Goal: Task Accomplishment & Management: Manage account settings

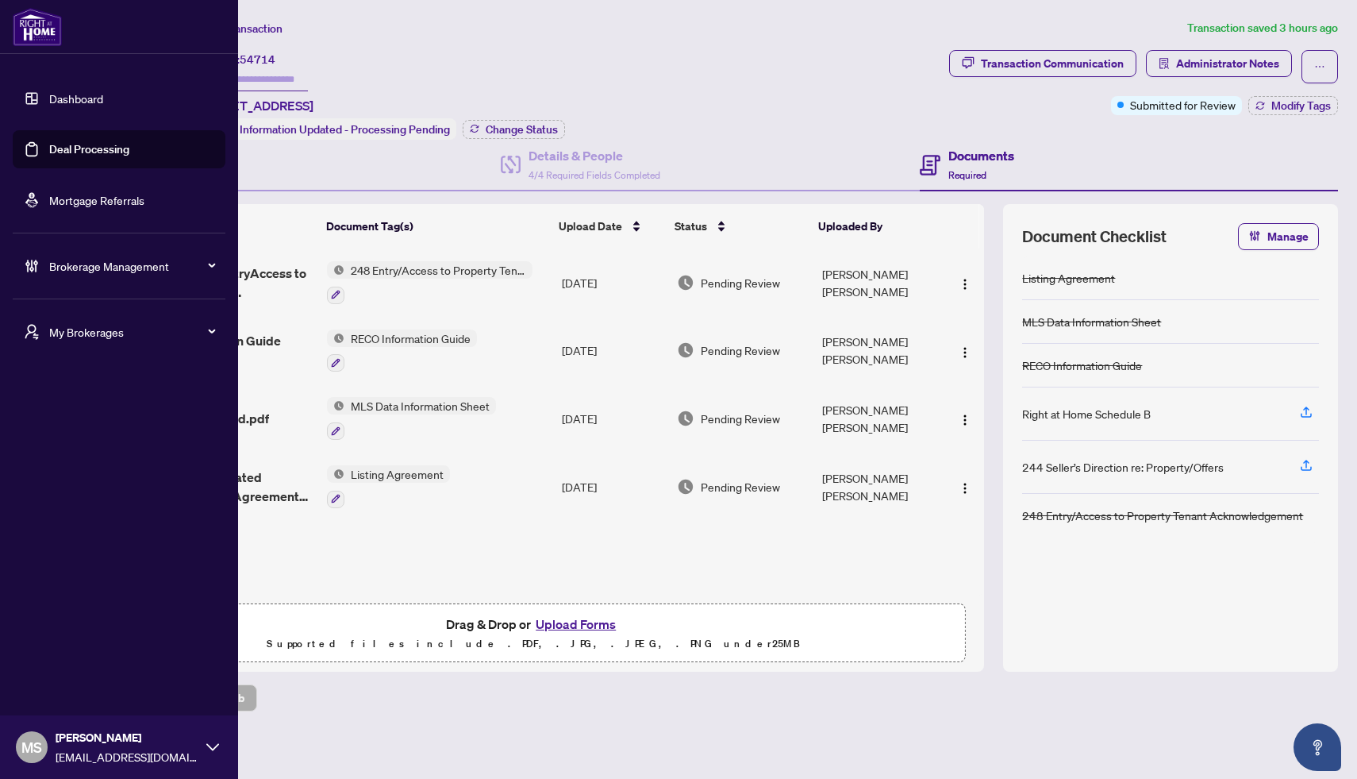
click at [76, 151] on link "Deal Processing" at bounding box center [89, 149] width 80 height 14
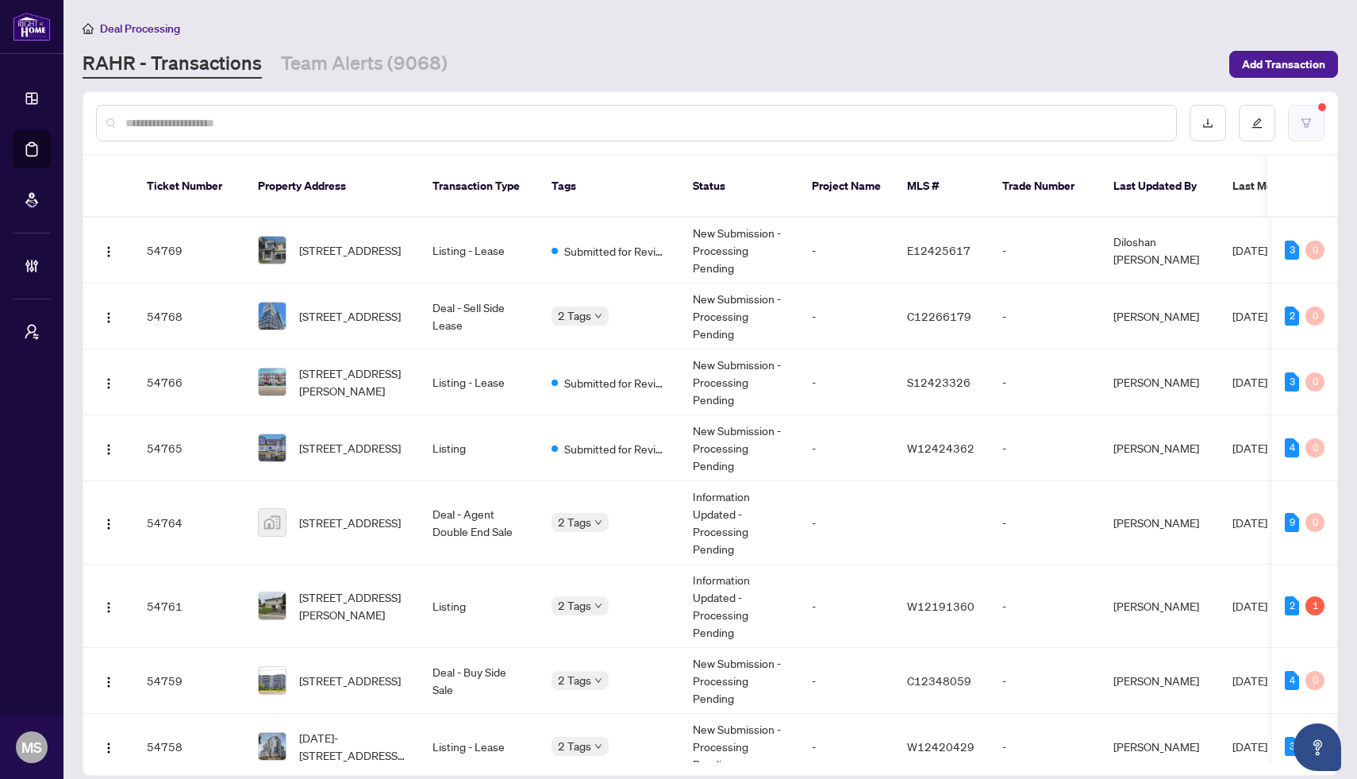
click at [1299, 110] on button "button" at bounding box center [1306, 123] width 37 height 37
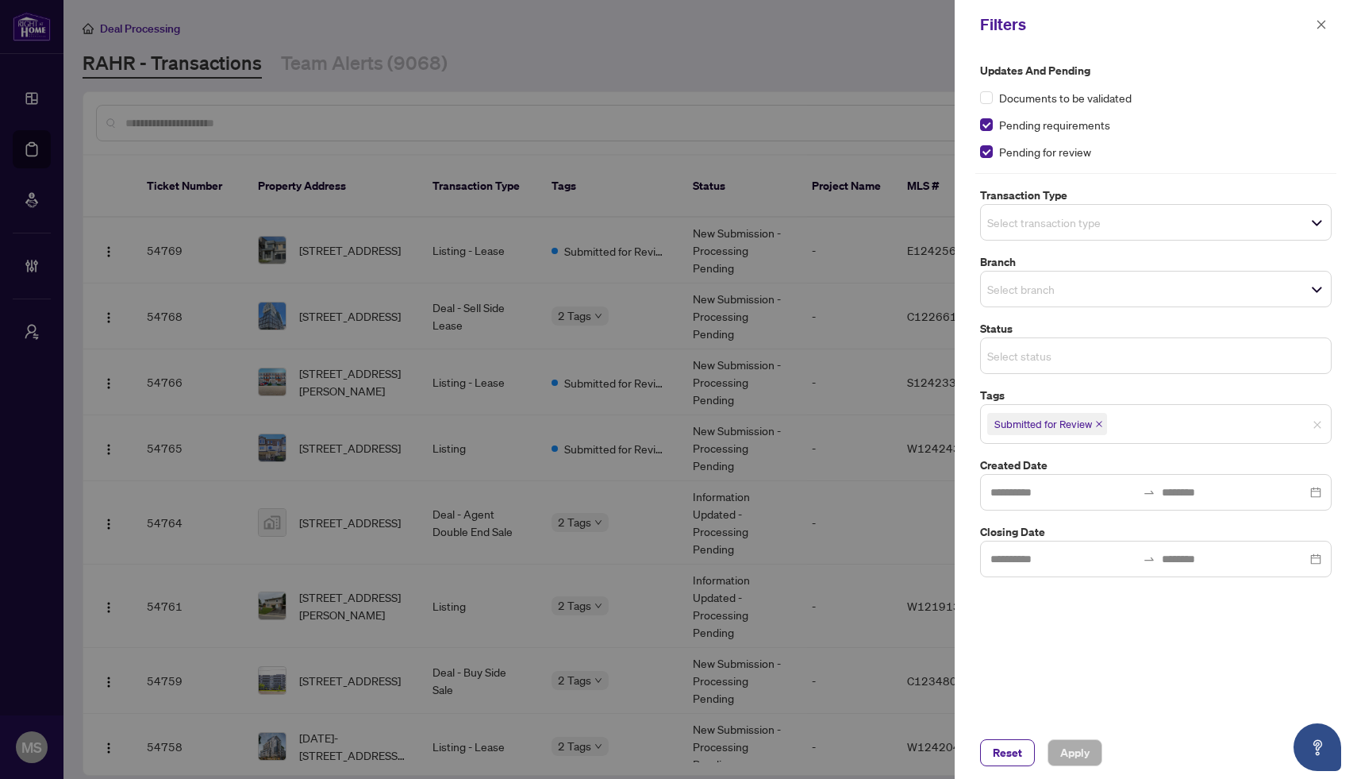
click at [1041, 346] on input "search" at bounding box center [1042, 355] width 111 height 19
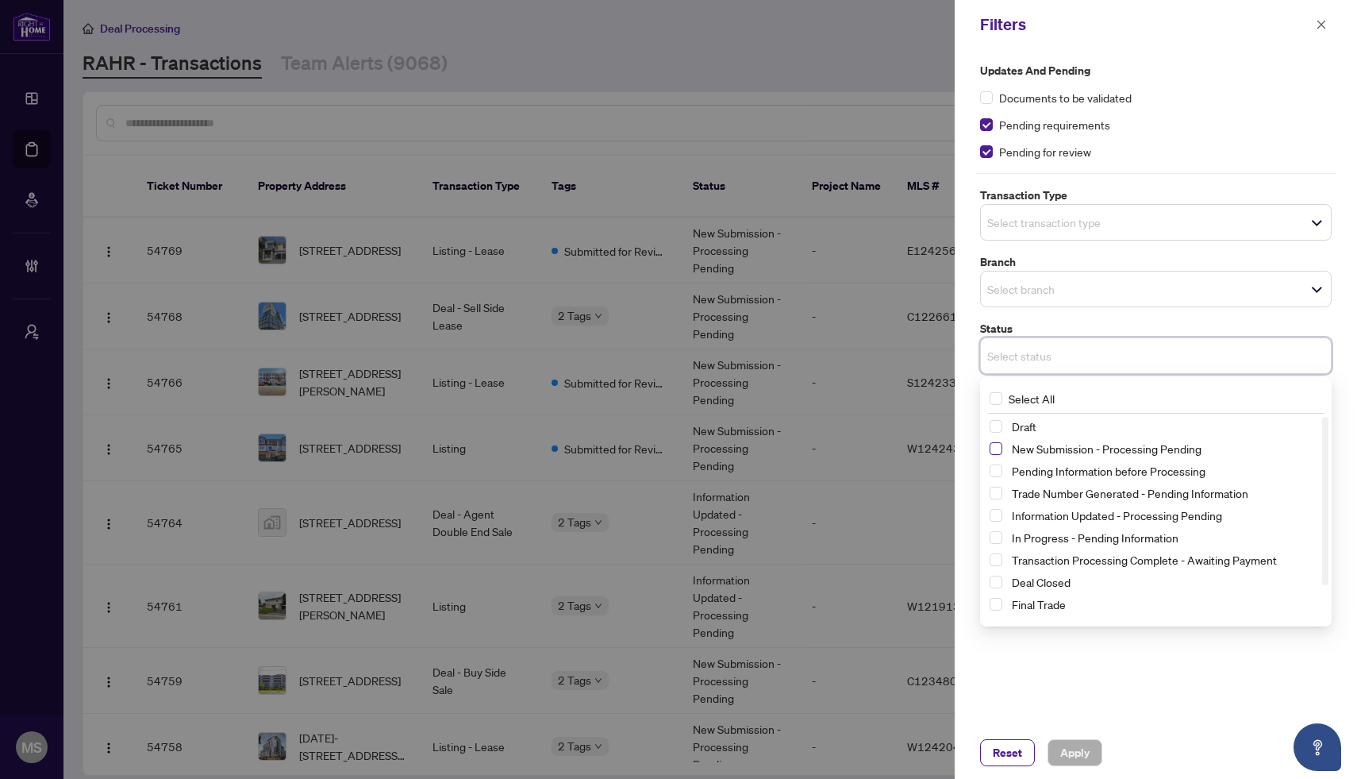
click at [995, 451] on span "Select New Submission - Processing Pending" at bounding box center [996, 448] width 13 height 13
click at [1079, 753] on span "Apply" at bounding box center [1074, 752] width 29 height 25
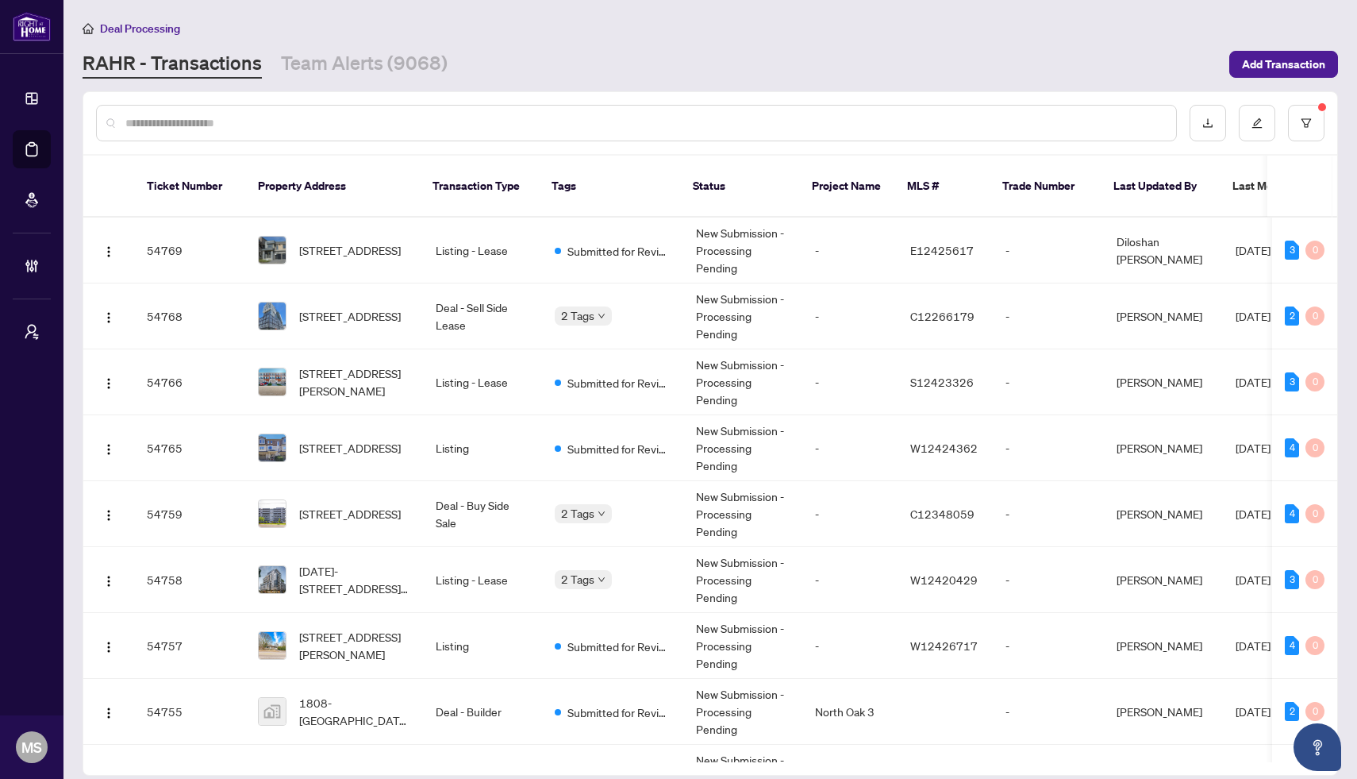
click at [1034, 188] on th "Trade Number" at bounding box center [1045, 187] width 111 height 62
click at [1033, 171] on th "Trade Number" at bounding box center [1045, 187] width 111 height 62
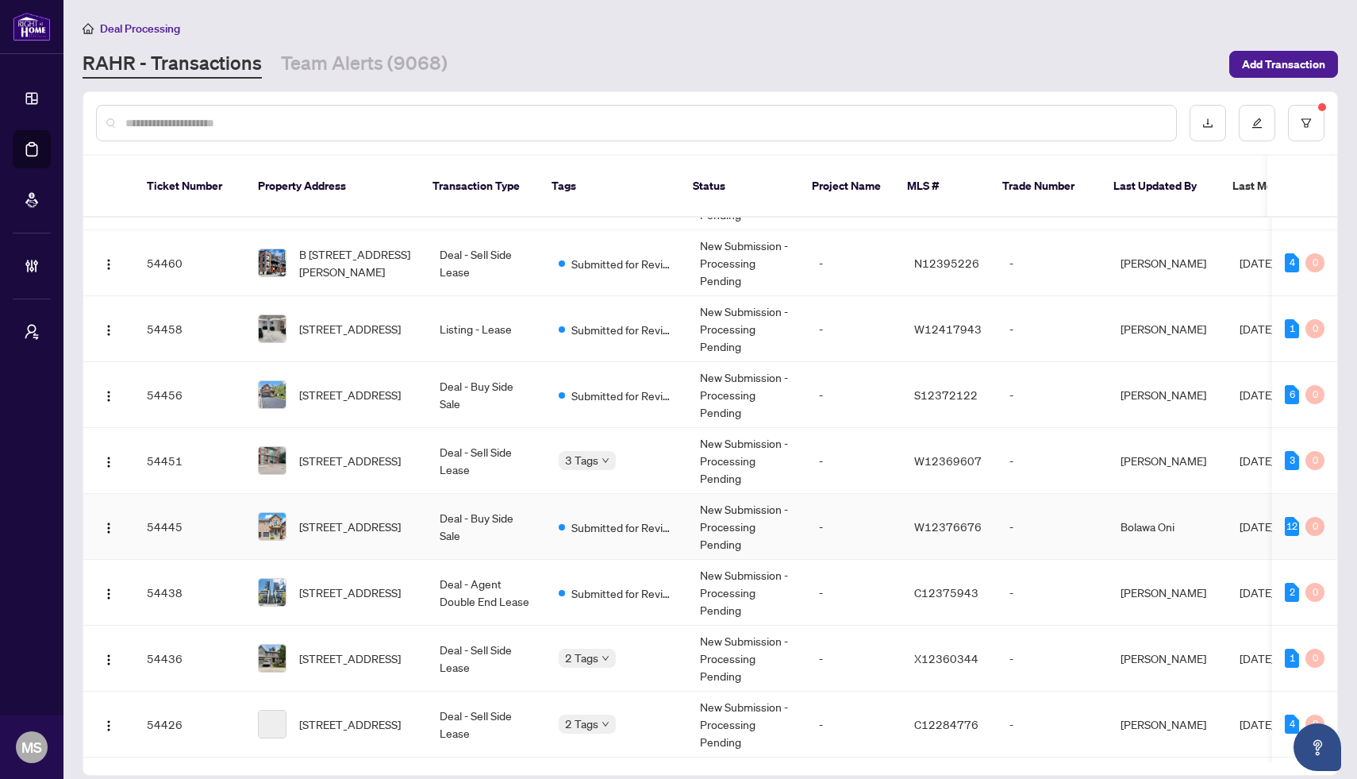
scroll to position [9066, 0]
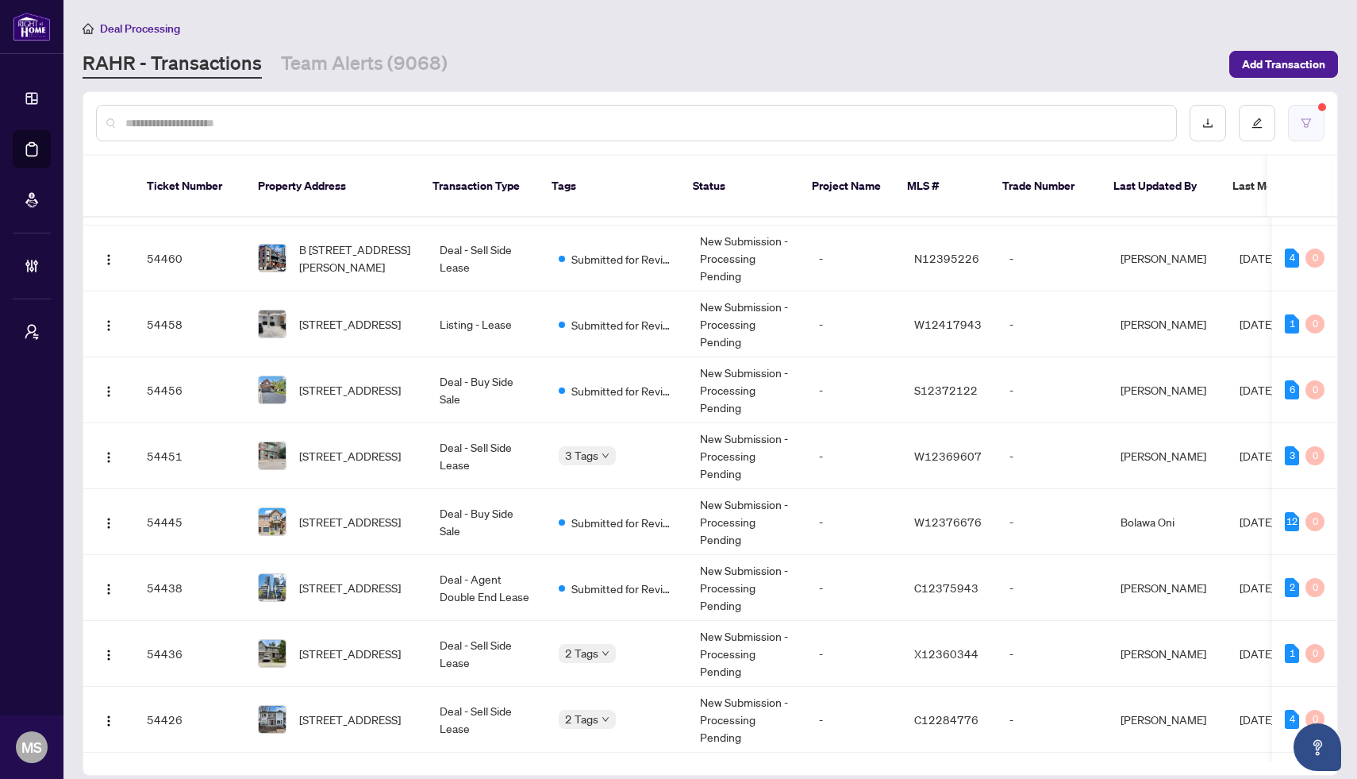
click at [1308, 115] on button "button" at bounding box center [1306, 123] width 37 height 37
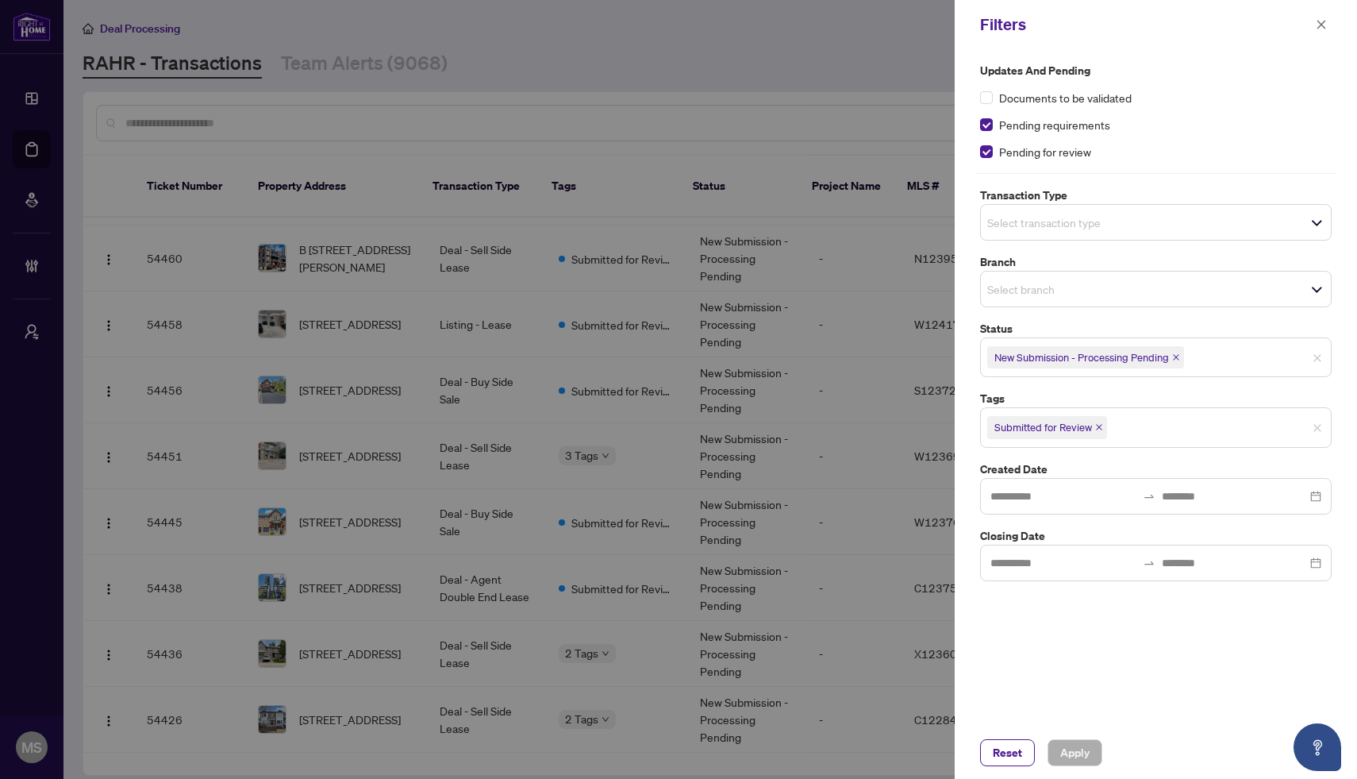
click at [1101, 429] on icon "close" at bounding box center [1099, 428] width 6 height 6
click at [1071, 750] on span "Apply" at bounding box center [1074, 752] width 29 height 25
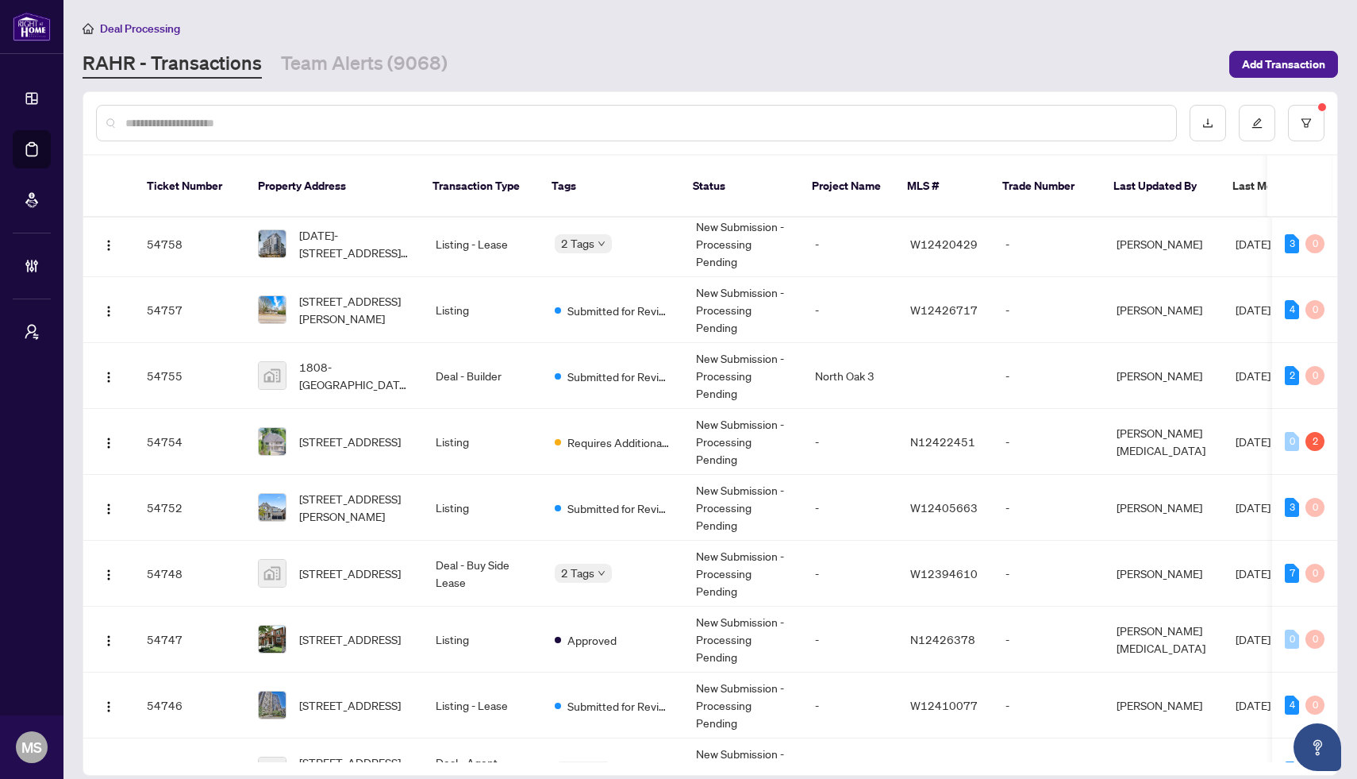
scroll to position [0, 0]
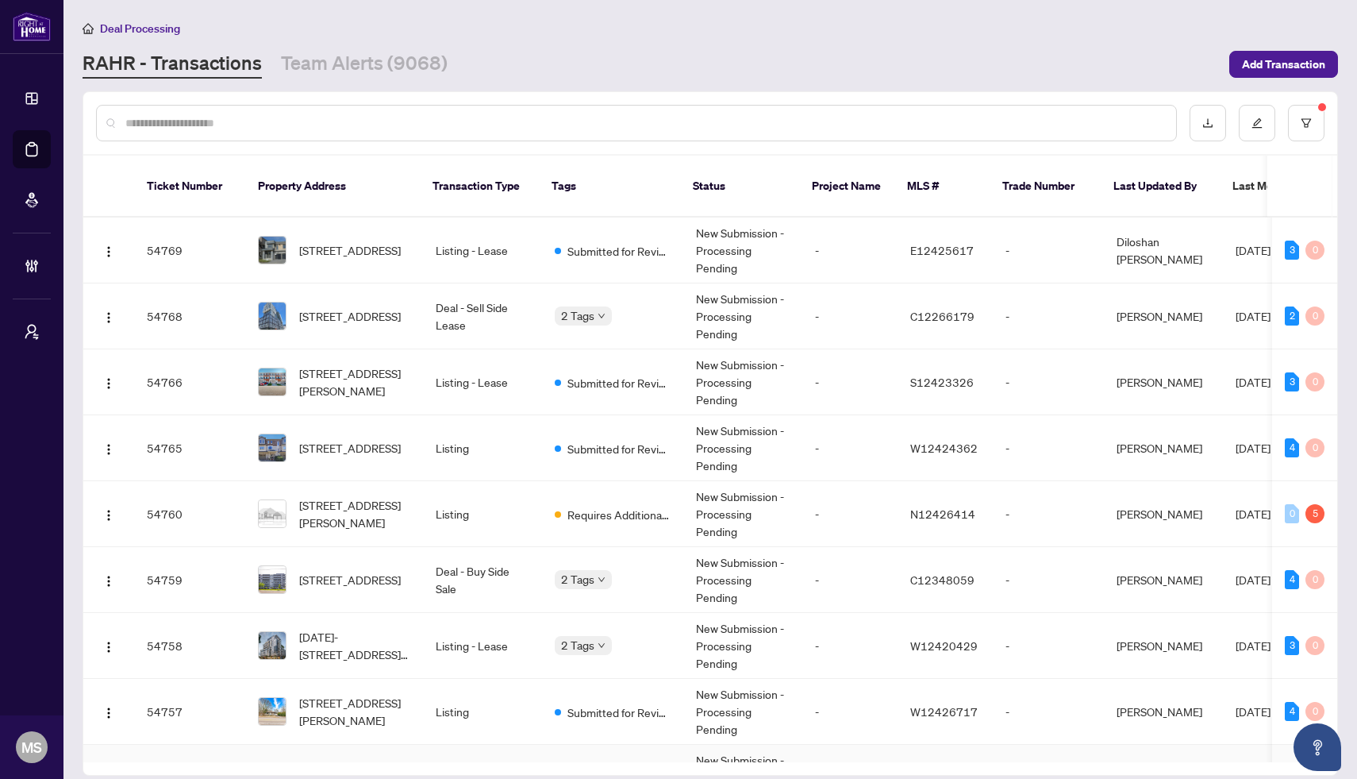
click at [1033, 745] on td "-" at bounding box center [1048, 778] width 111 height 66
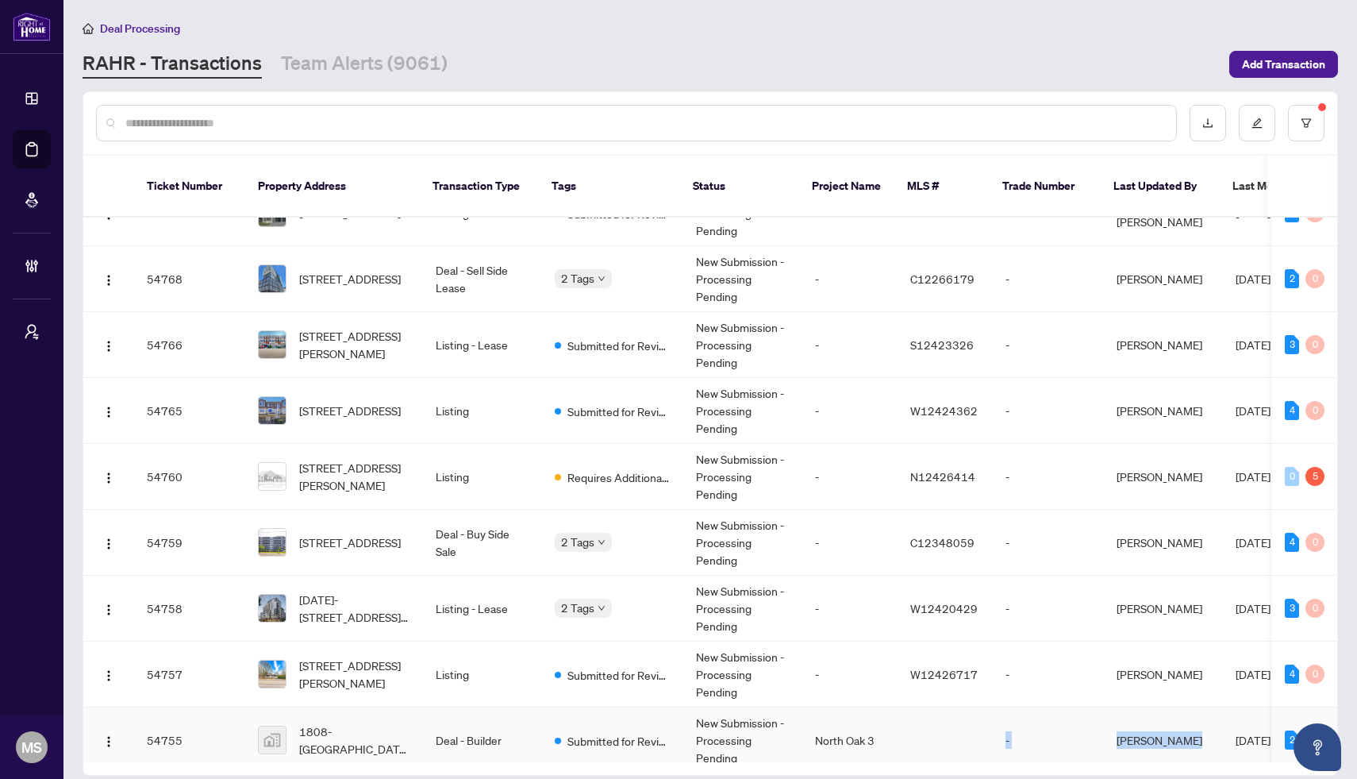
drag, startPoint x: 1035, startPoint y: 738, endPoint x: 1110, endPoint y: 736, distance: 74.6
click at [1110, 736] on tr "54755 1808-[GEOGRAPHIC_DATA] - [GEOGRAPHIC_DATA][STREET_ADDRESS][GEOGRAPHIC_DAT…" at bounding box center [868, 740] width 1570 height 66
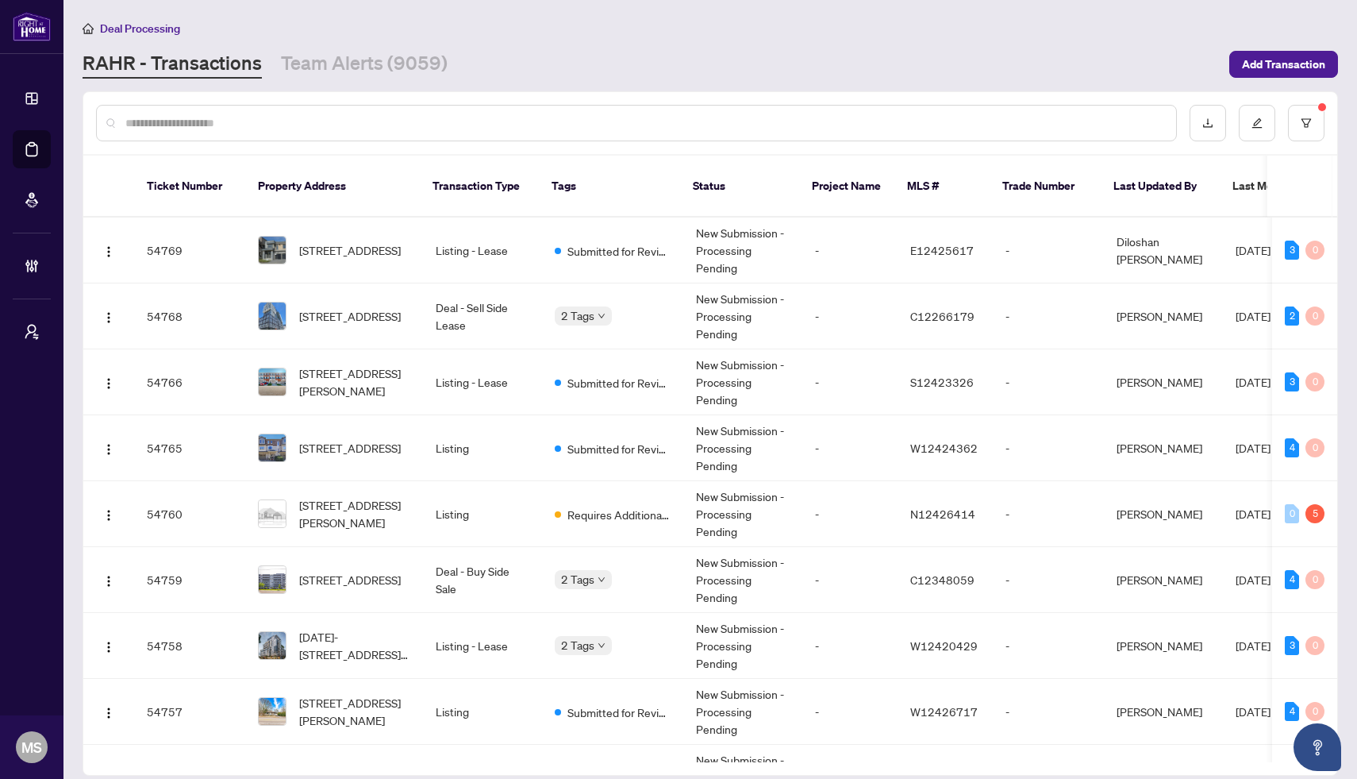
click at [1236, 181] on span "Last Modified Date" at bounding box center [1281, 185] width 97 height 17
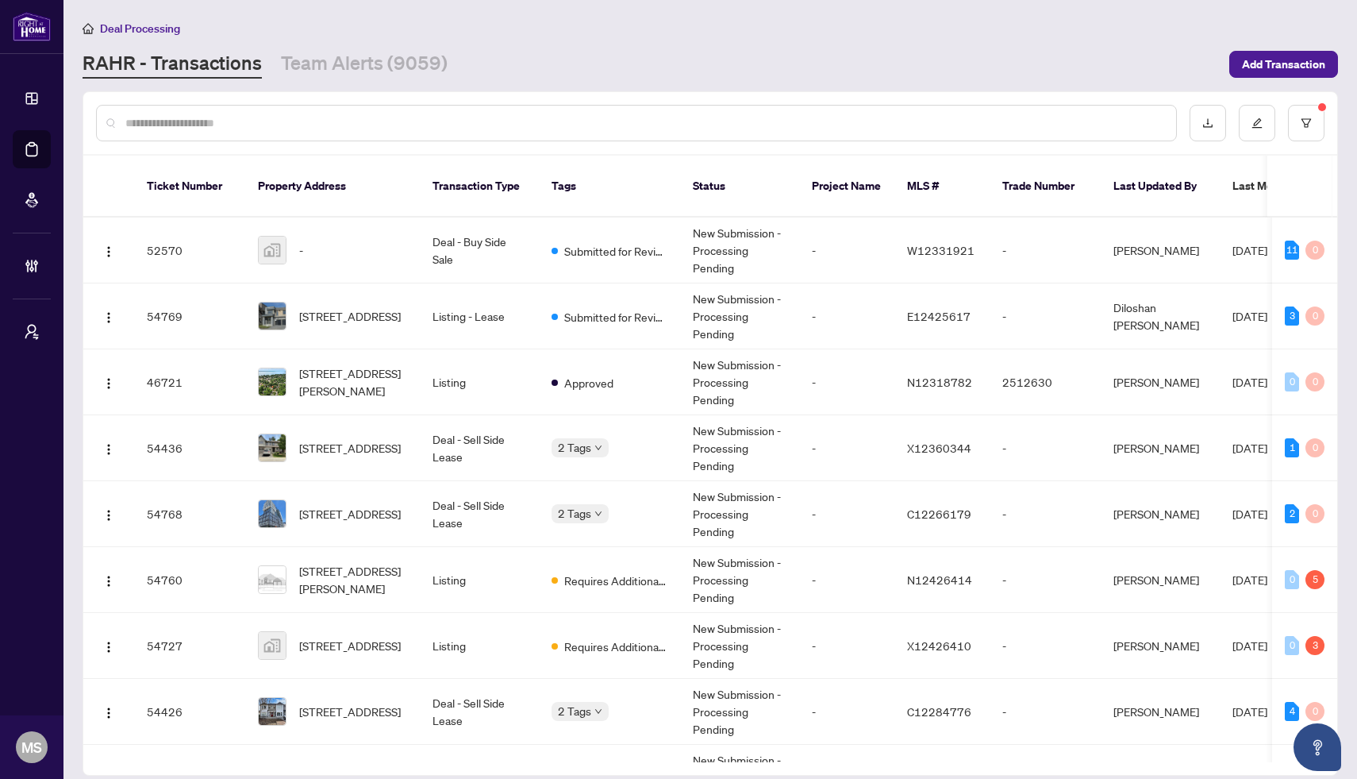
click at [1233, 179] on div "Last Modified Date" at bounding box center [1291, 185] width 117 height 17
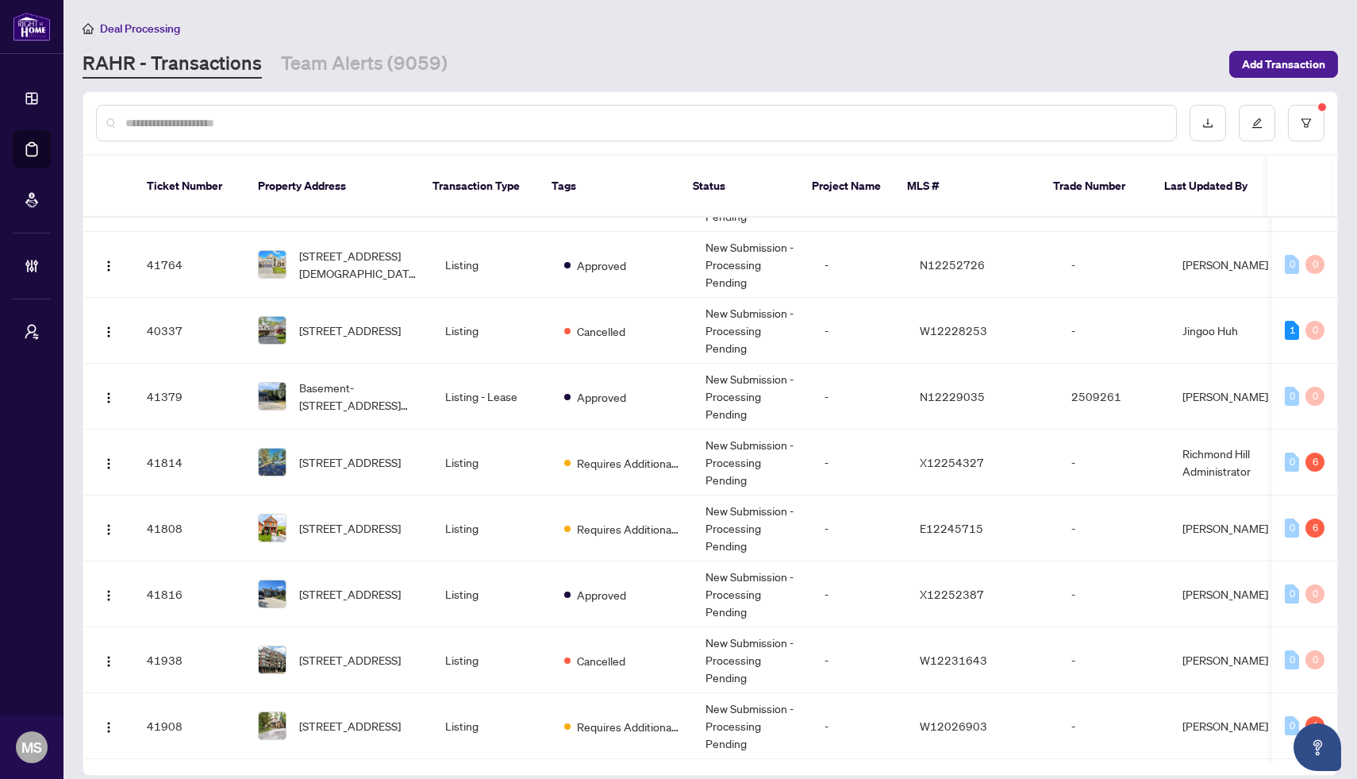
scroll to position [2133, 0]
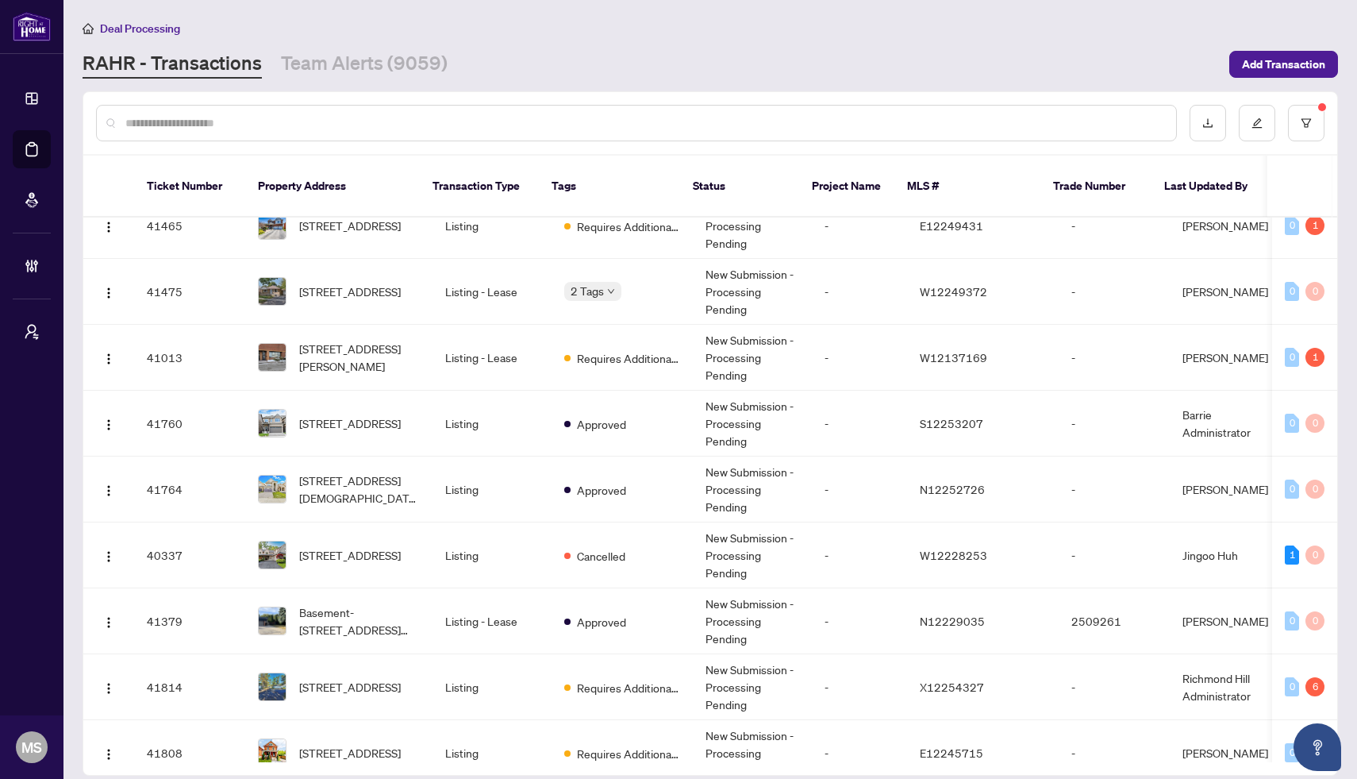
click at [225, 121] on input "text" at bounding box center [644, 122] width 1038 height 17
paste input "**********"
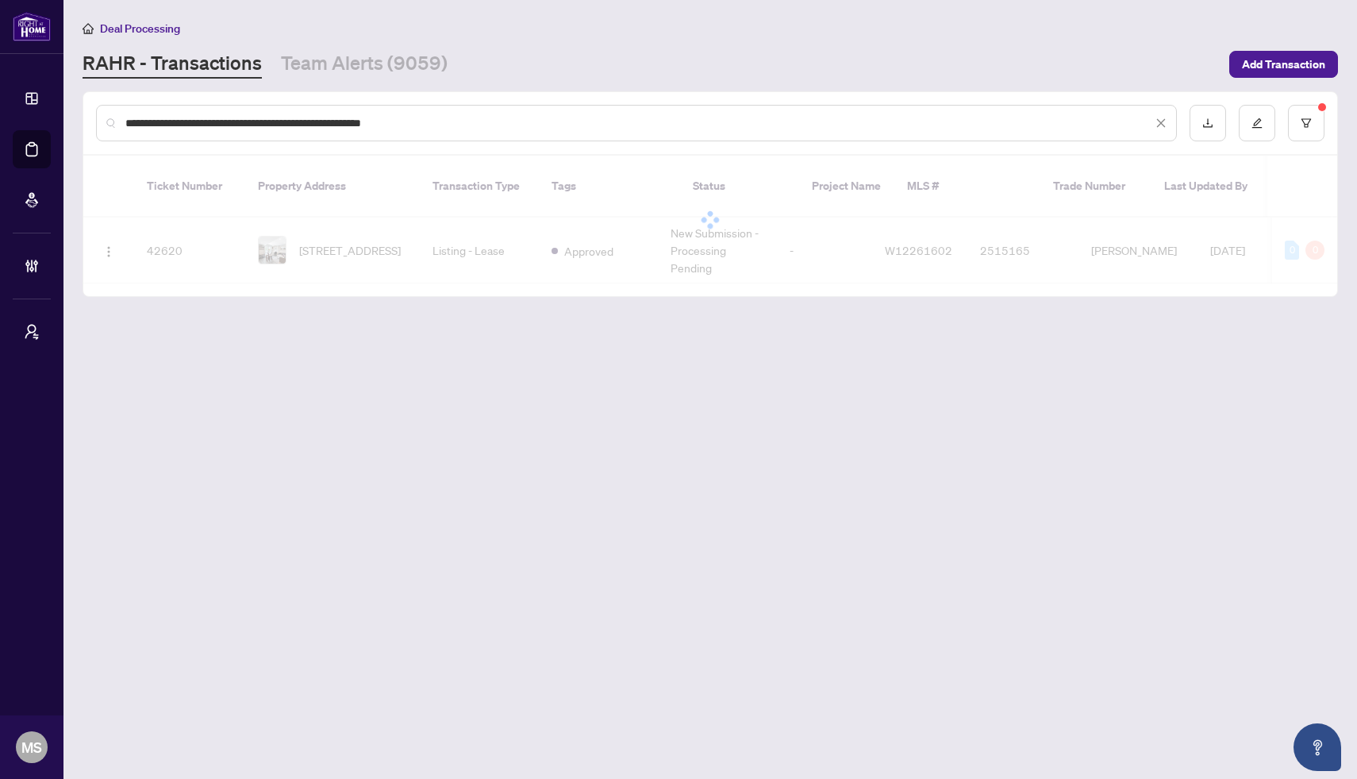
scroll to position [0, 0]
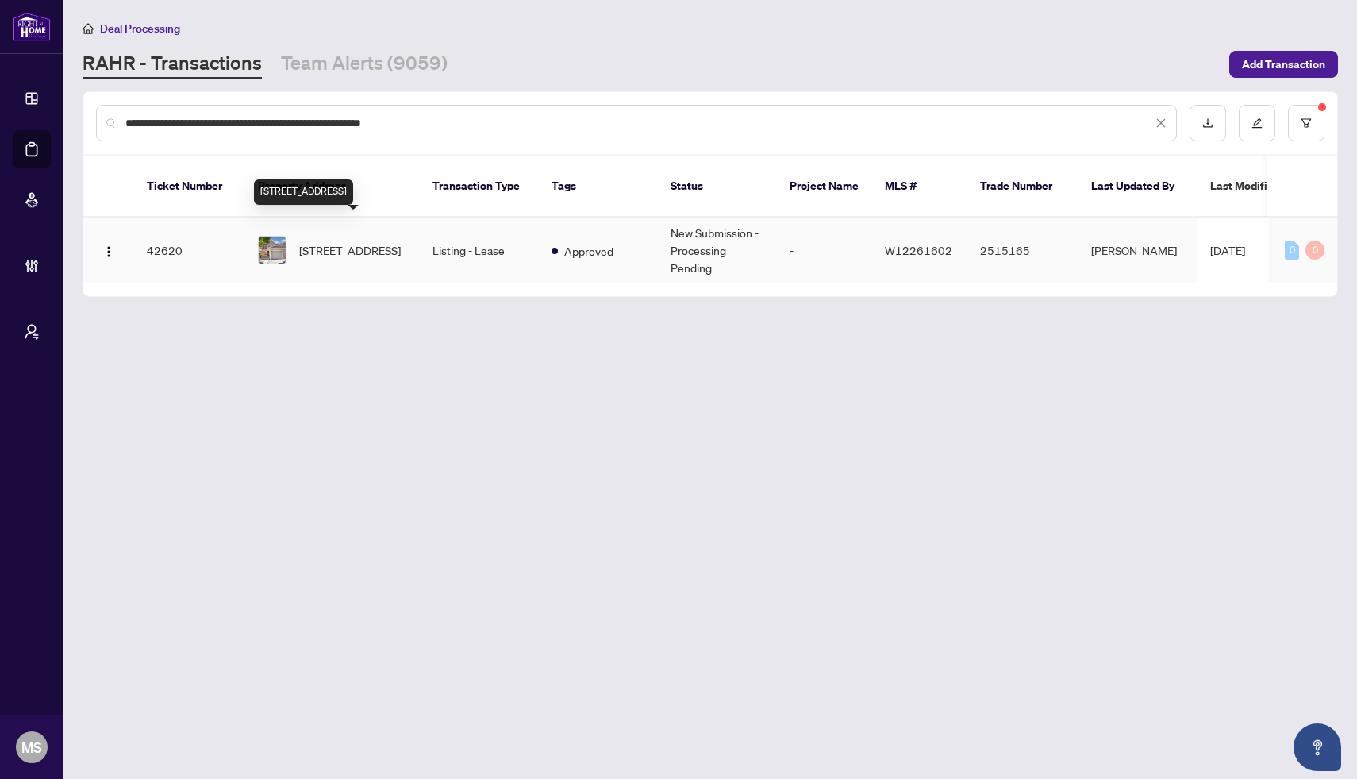
type input "**********"
click at [331, 241] on span "[STREET_ADDRESS]" at bounding box center [350, 249] width 102 height 17
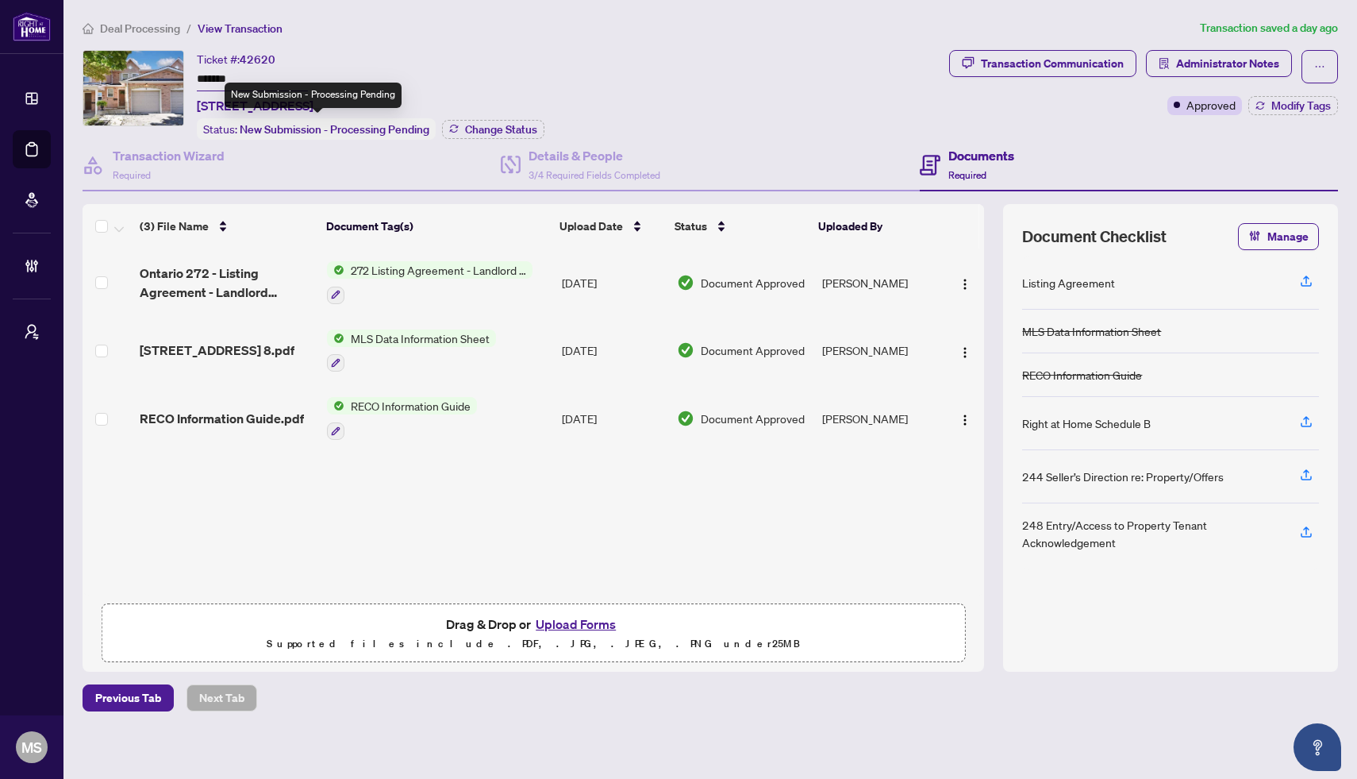
click at [366, 132] on span "New Submission - Processing Pending" at bounding box center [335, 129] width 190 height 14
click at [383, 146] on div "Transaction Wizard Required" at bounding box center [292, 166] width 418 height 52
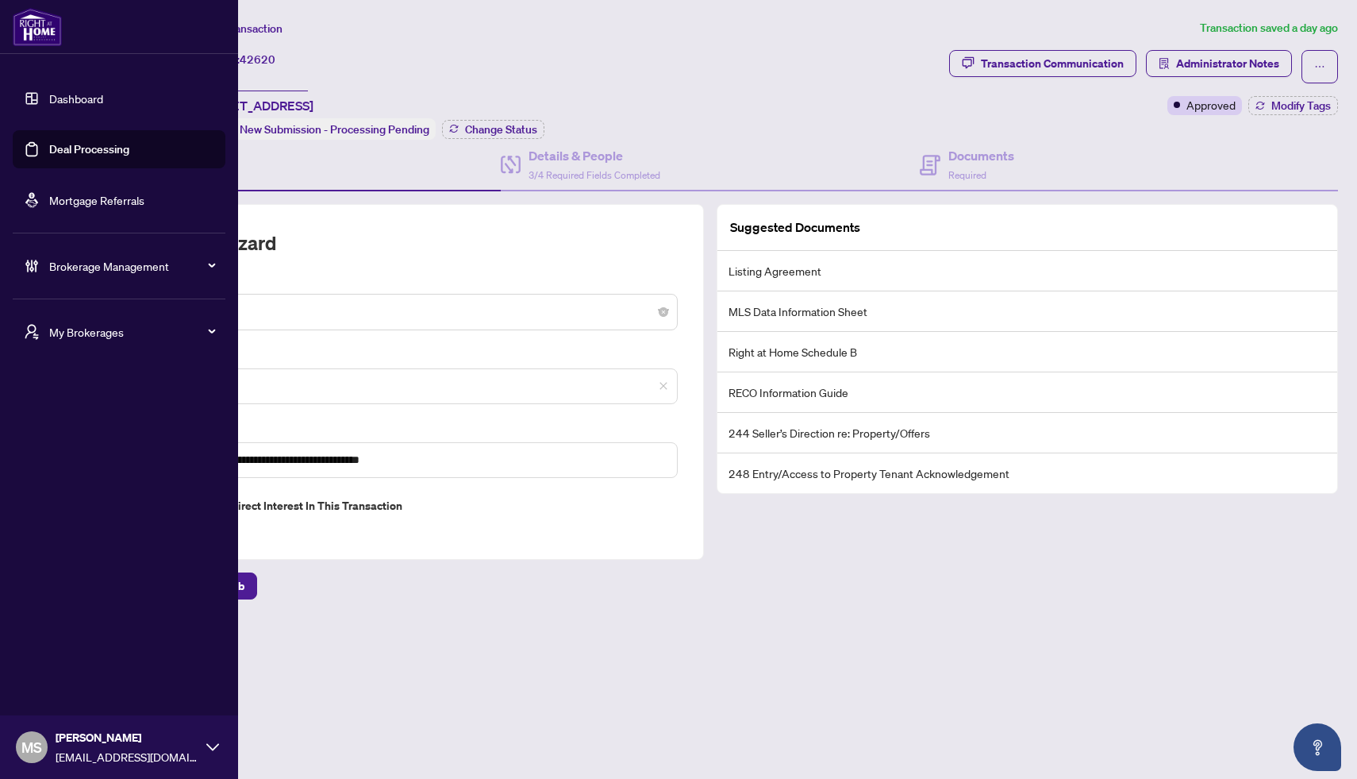
click at [72, 148] on link "Deal Processing" at bounding box center [89, 149] width 80 height 14
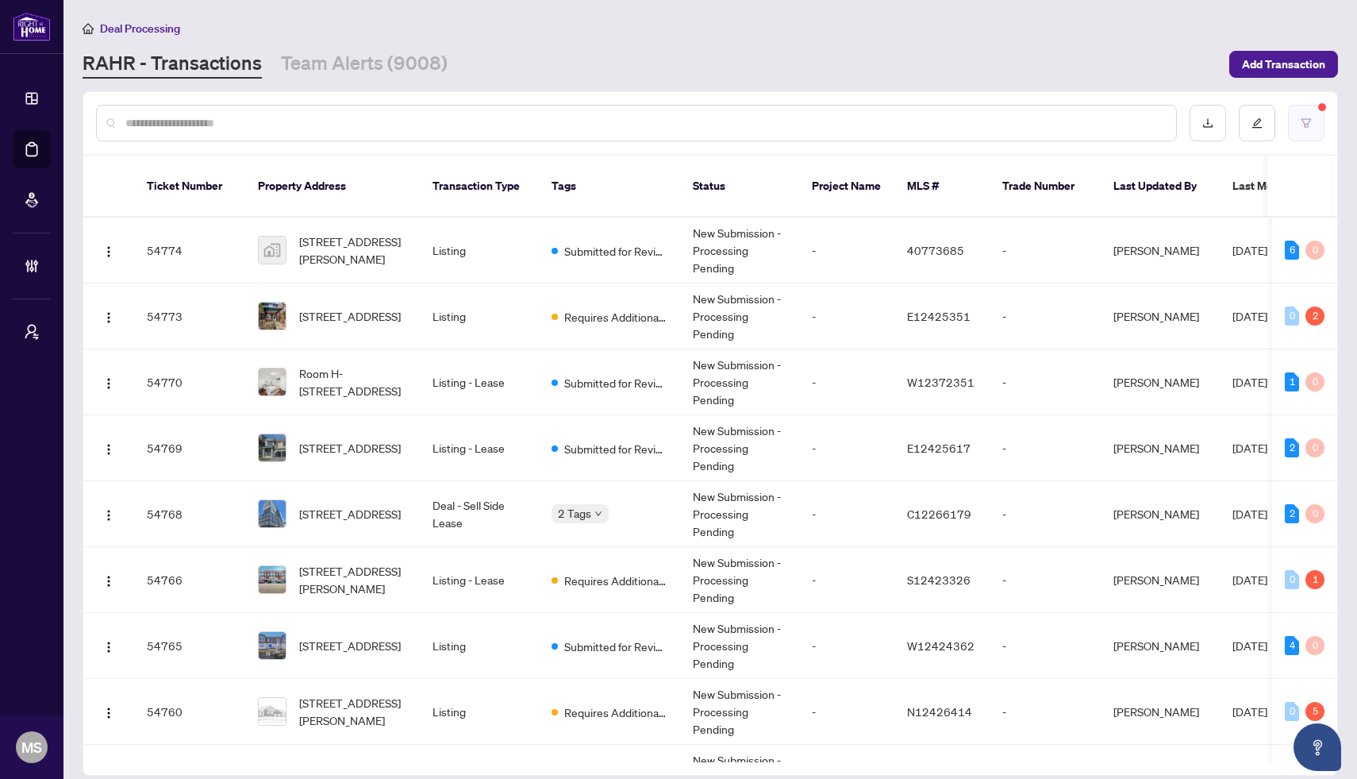
click at [1309, 129] on button "button" at bounding box center [1306, 123] width 37 height 37
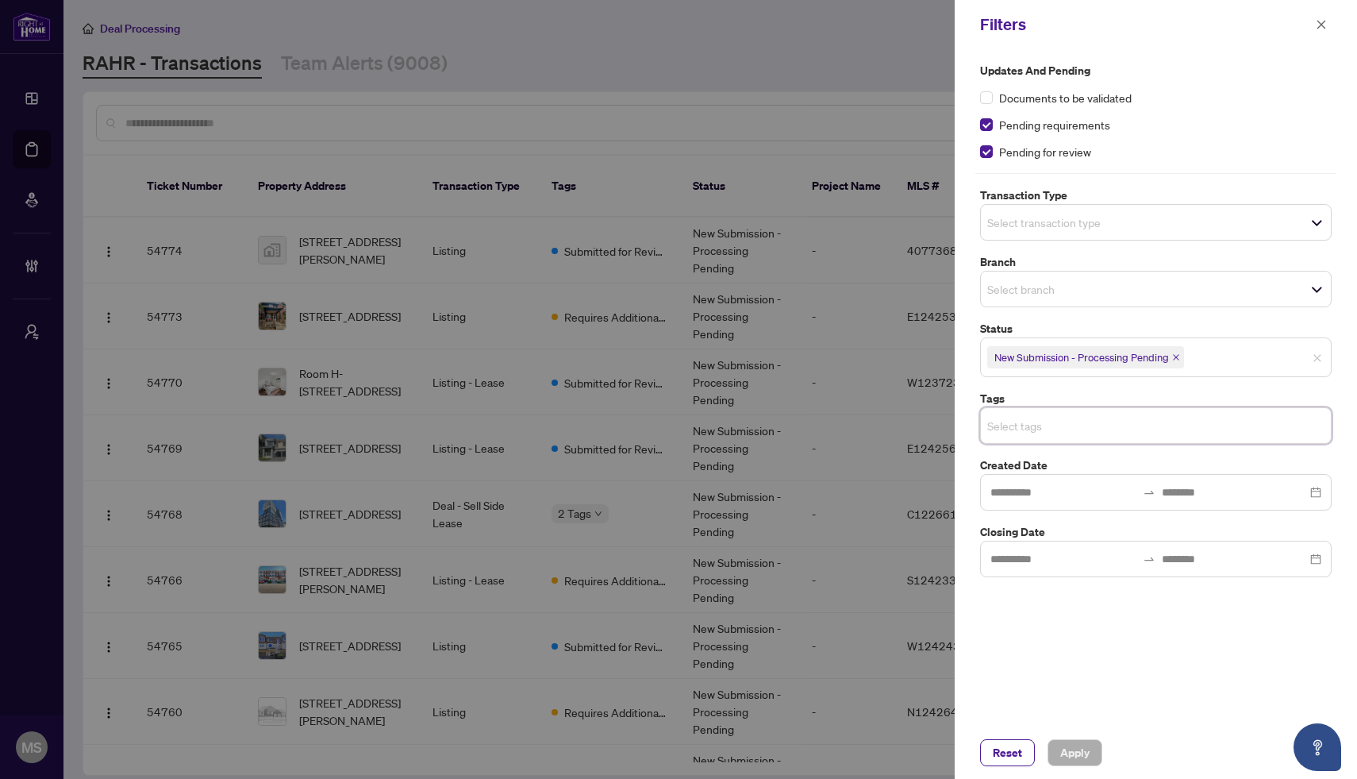
click at [1092, 425] on input "search" at bounding box center [1042, 425] width 111 height 19
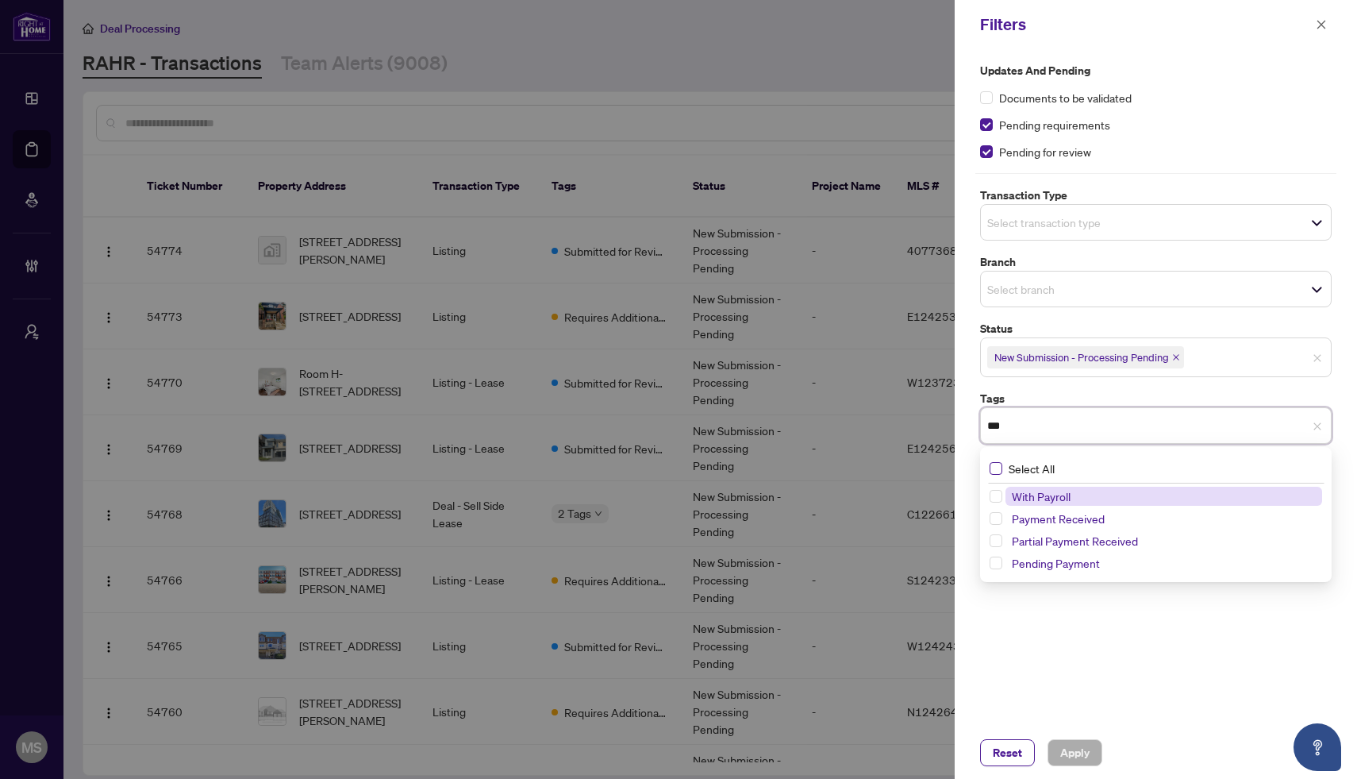
type input "****"
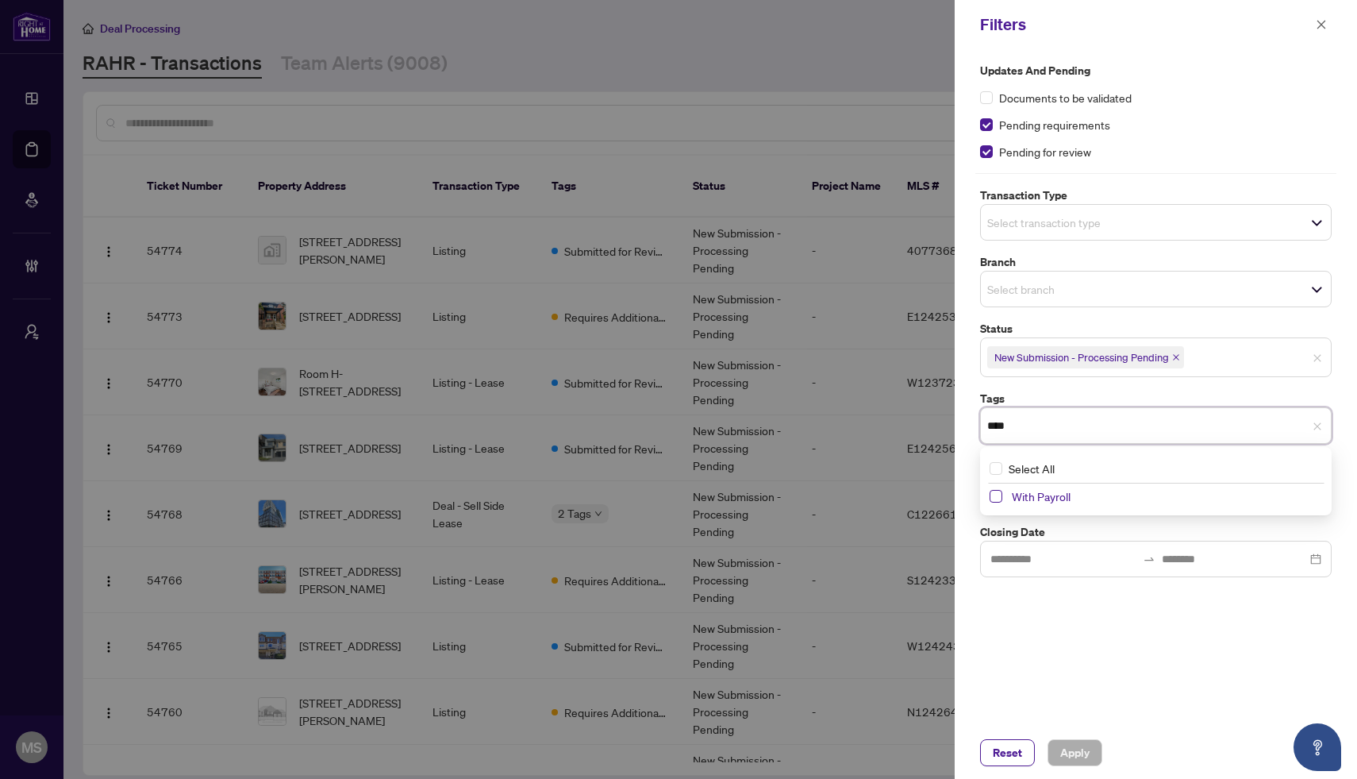
click at [995, 498] on span "Select With Payroll" at bounding box center [996, 496] width 13 height 13
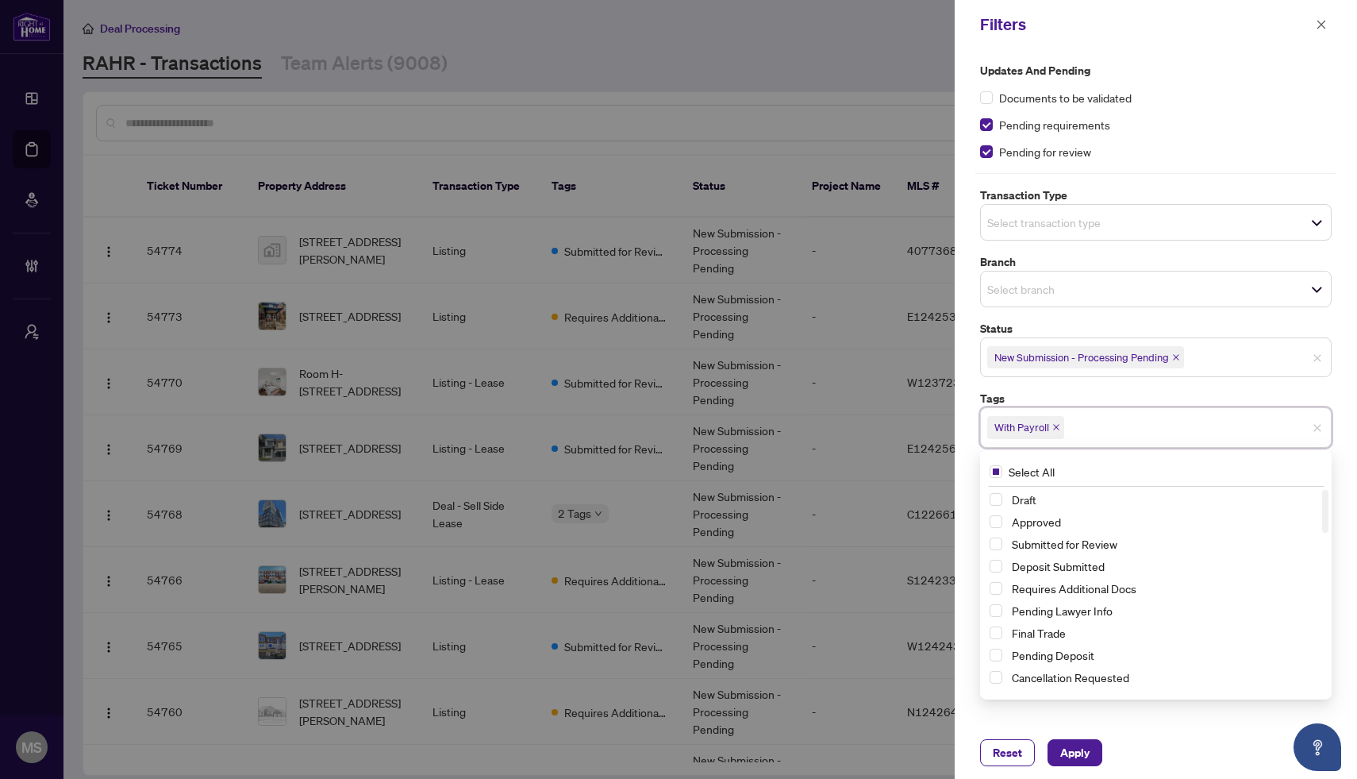
click at [1180, 353] on icon "close" at bounding box center [1176, 357] width 8 height 8
click at [1072, 753] on span "Apply" at bounding box center [1074, 752] width 29 height 25
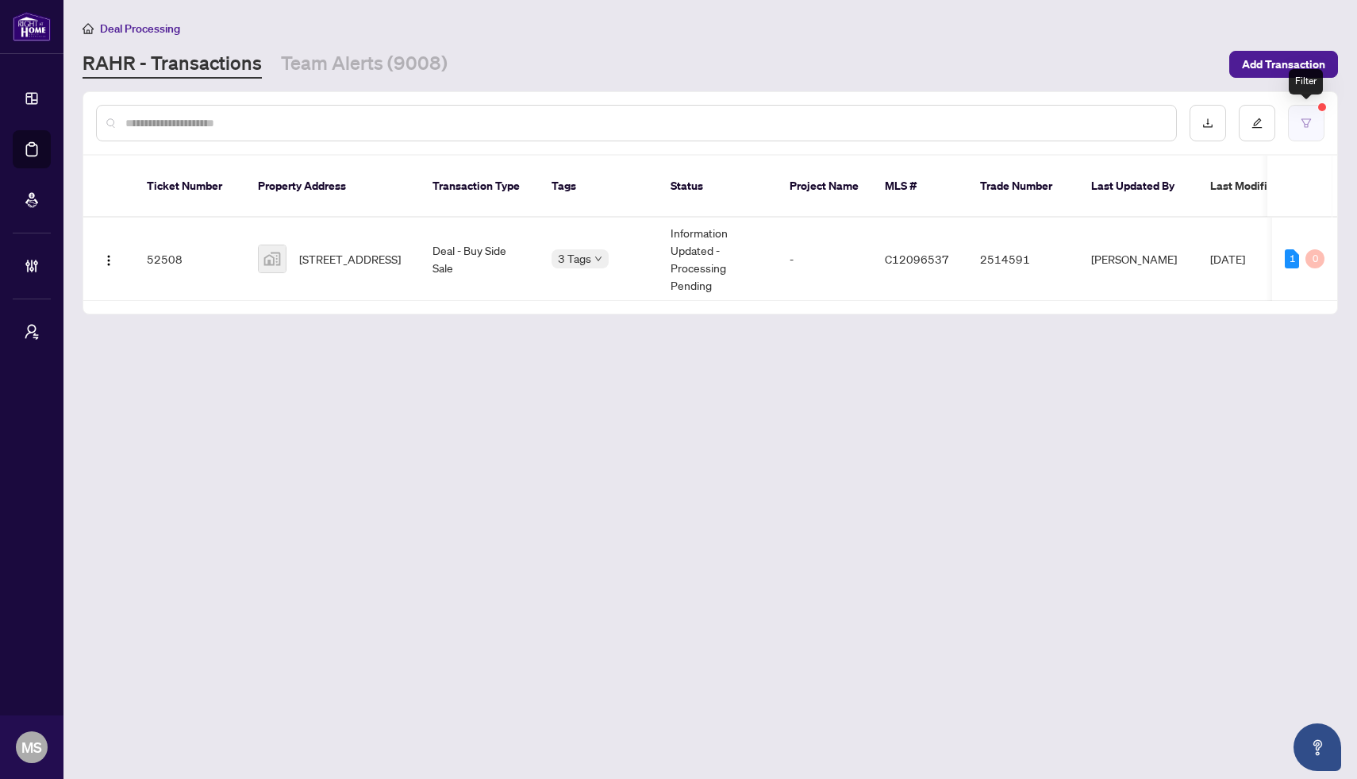
click at [1315, 121] on button "button" at bounding box center [1306, 123] width 37 height 37
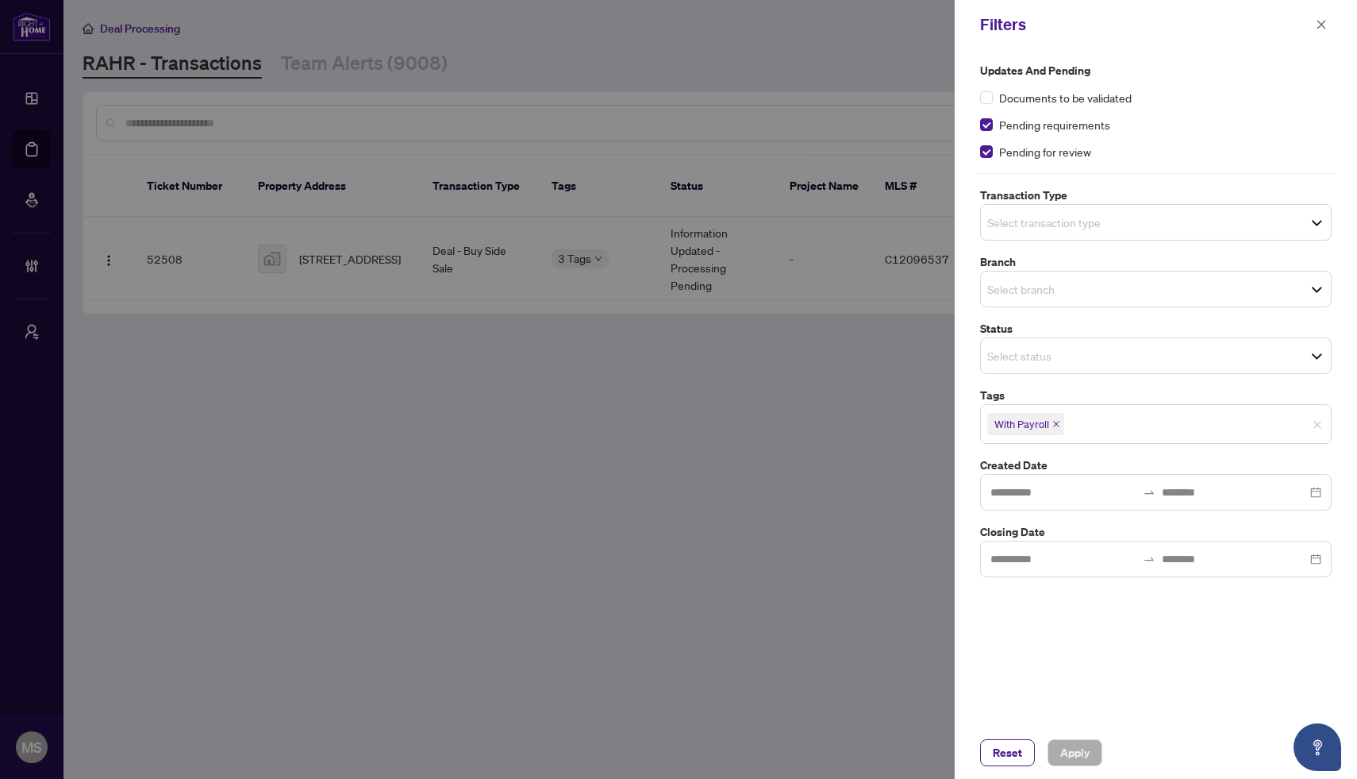
click at [1053, 424] on span "With Payroll" at bounding box center [1025, 424] width 77 height 22
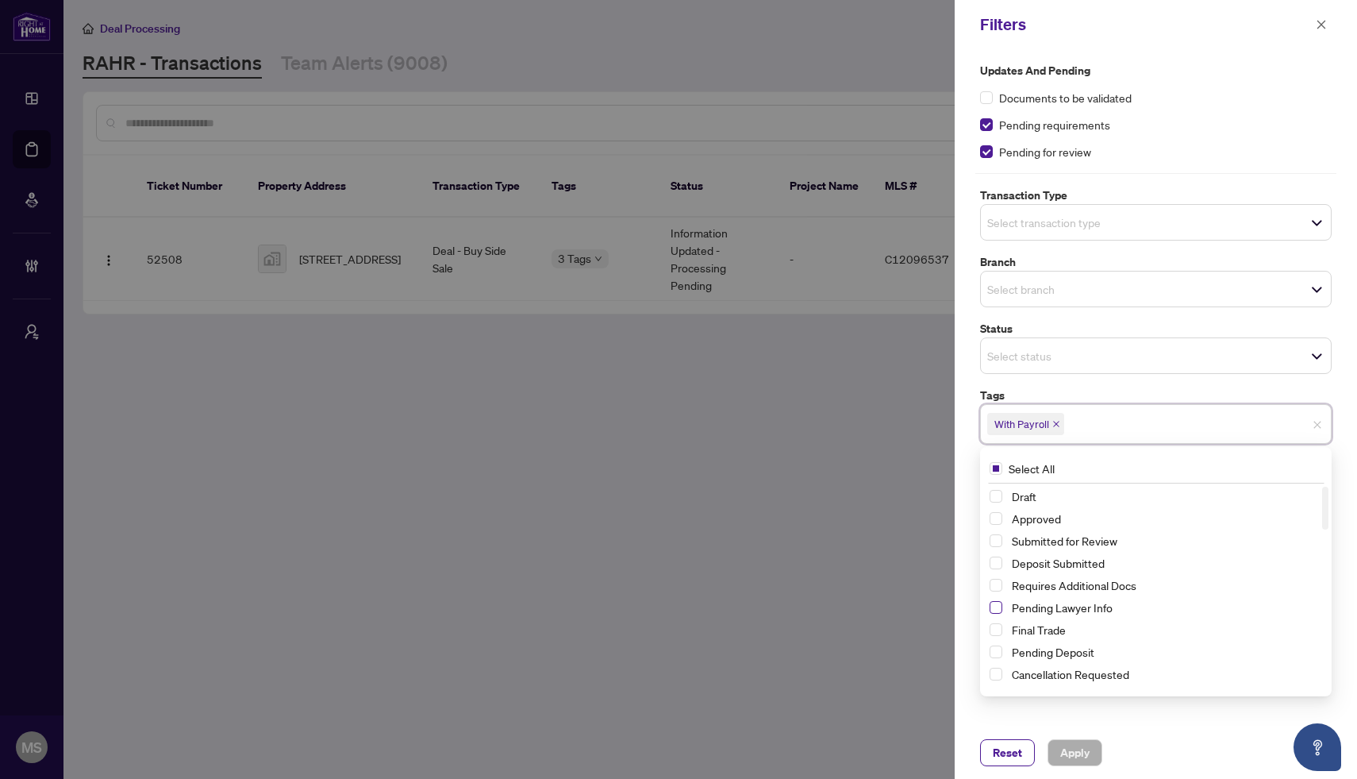
click at [999, 606] on span "Select Pending Lawyer Info" at bounding box center [996, 607] width 13 height 13
click at [997, 655] on span "Select Pending Deposit" at bounding box center [996, 651] width 13 height 13
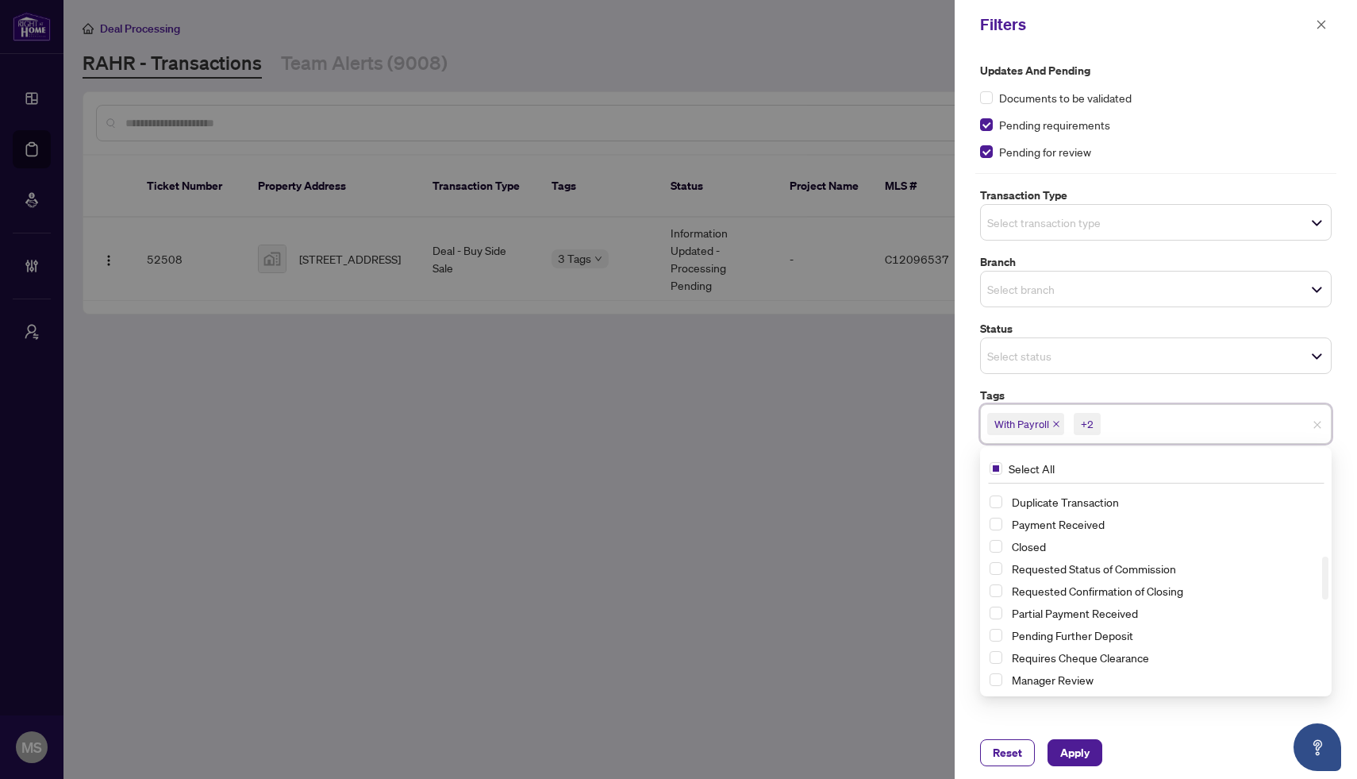
scroll to position [343, 0]
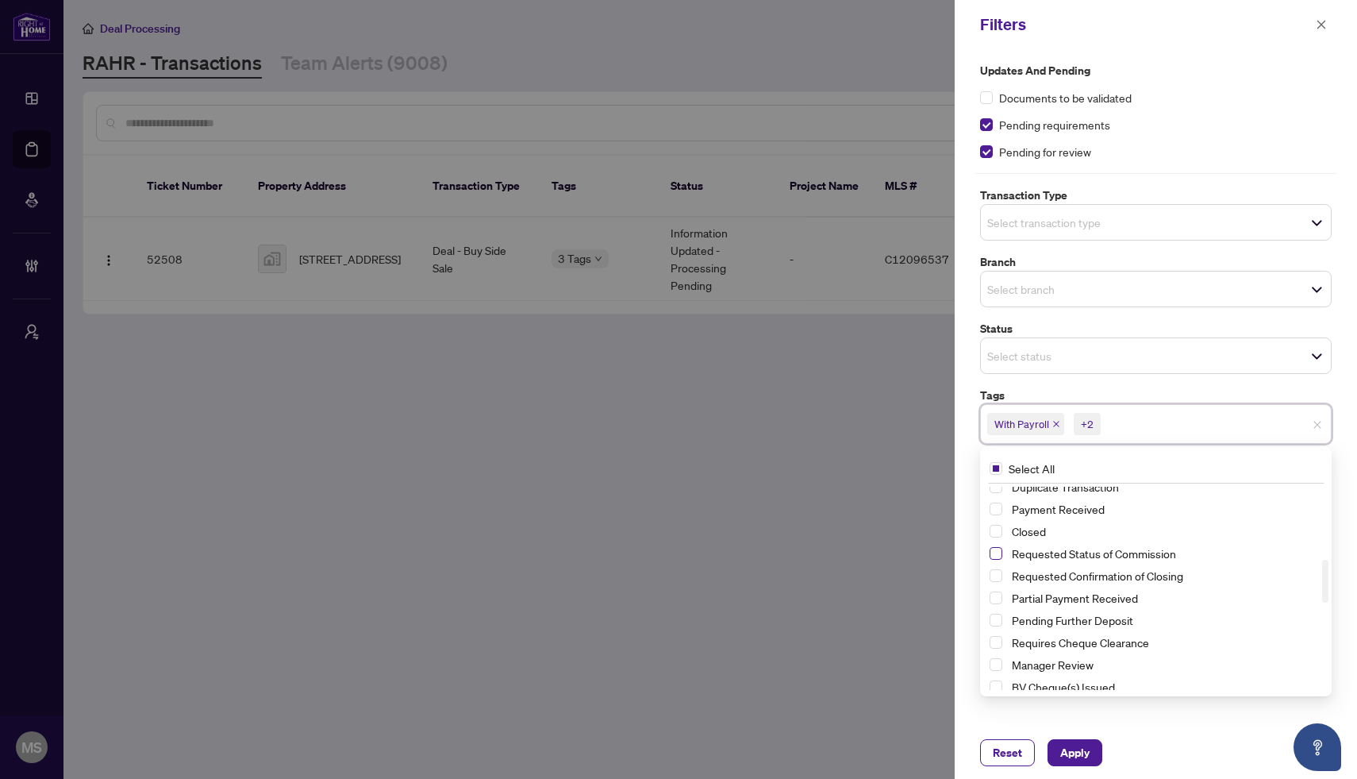
click at [998, 553] on span "Select Requested Status of Commission" at bounding box center [996, 553] width 13 height 13
click at [995, 577] on span "Select Requested Confirmation of Closing" at bounding box center [996, 575] width 13 height 13
click at [1077, 757] on span "Apply" at bounding box center [1074, 752] width 29 height 25
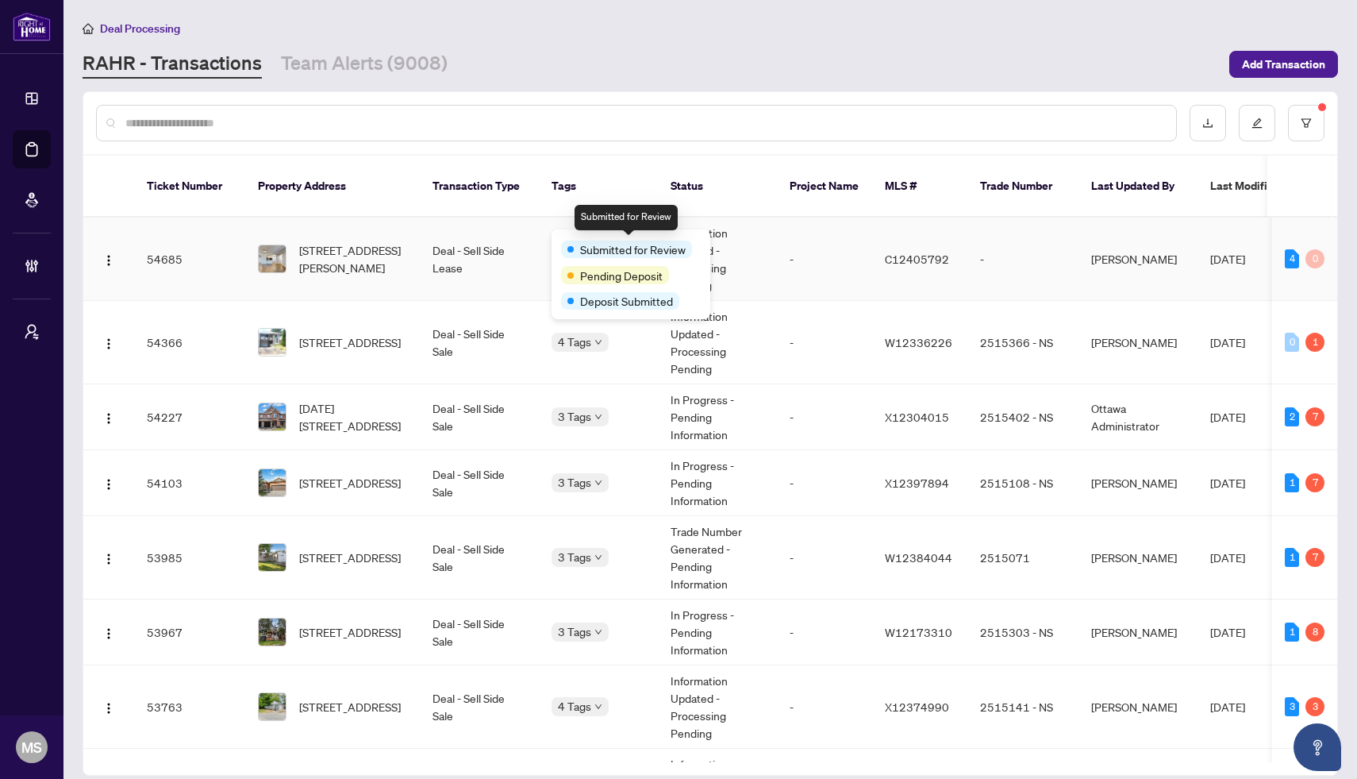
click at [595, 241] on span "Submitted for Review" at bounding box center [633, 249] width 106 height 17
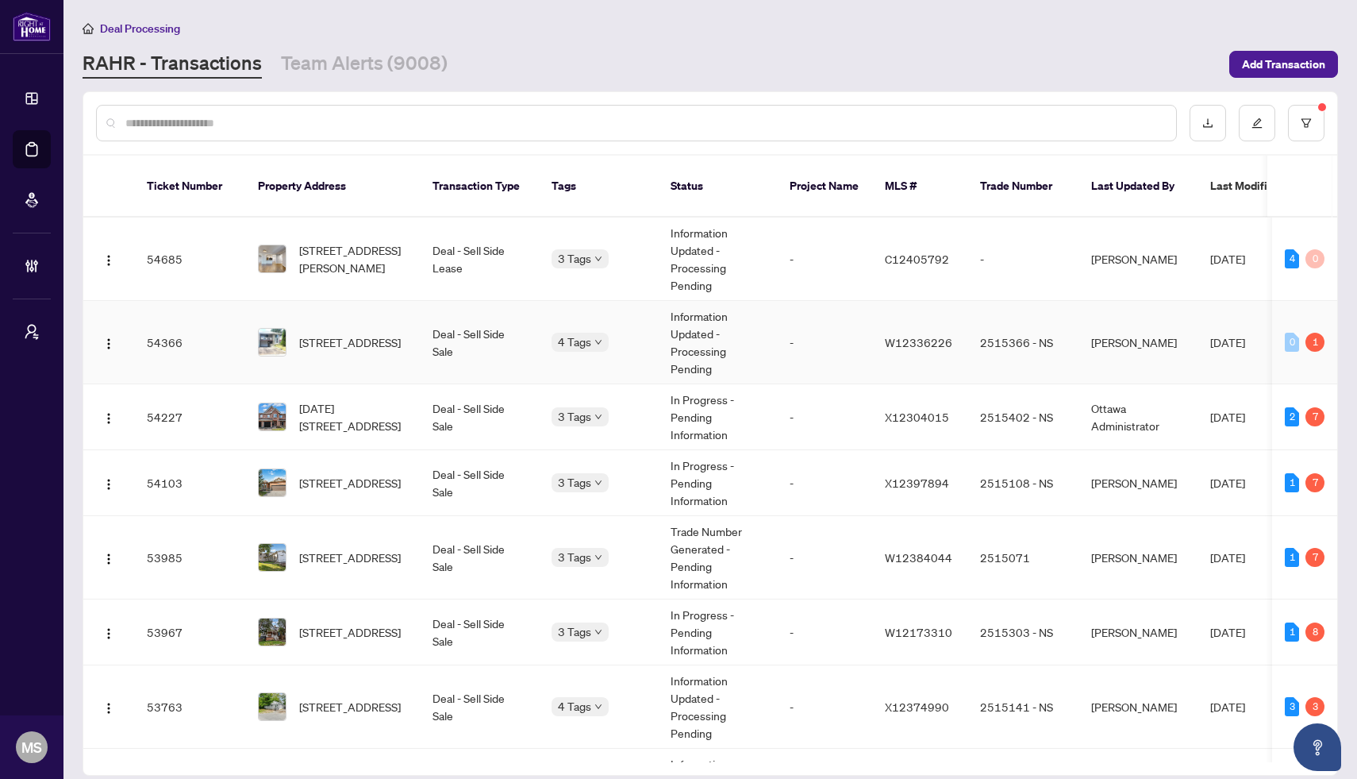
click at [580, 333] on td "4 Tags" at bounding box center [598, 342] width 119 height 83
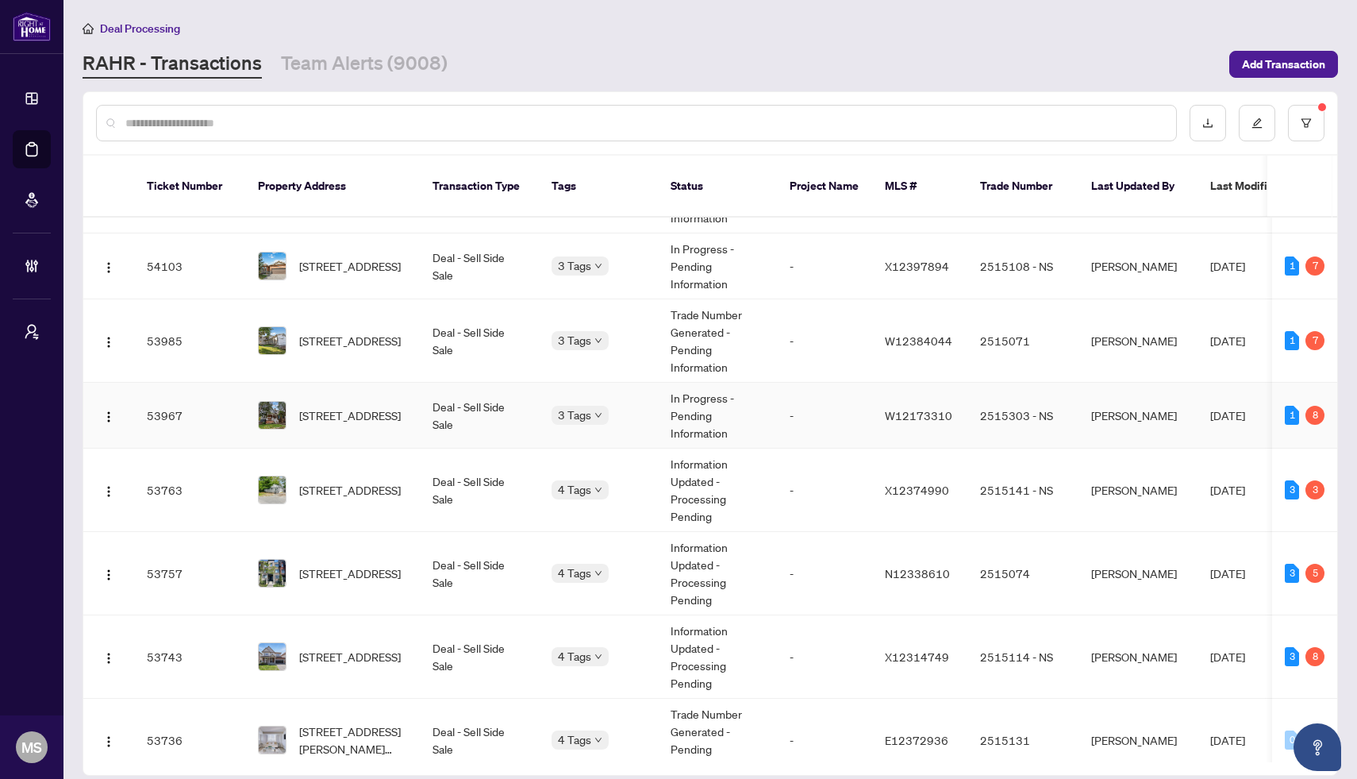
scroll to position [220, 0]
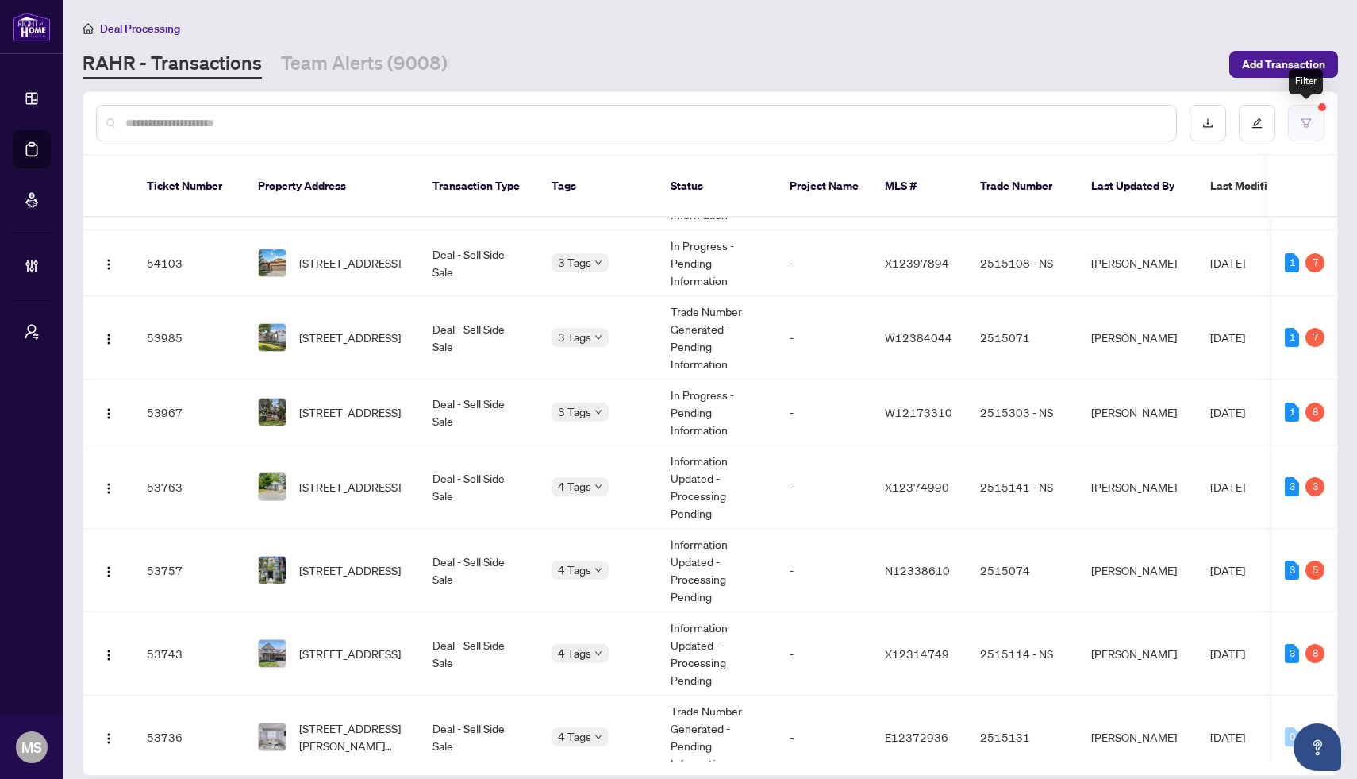
click at [1301, 123] on icon "filter" at bounding box center [1306, 122] width 11 height 11
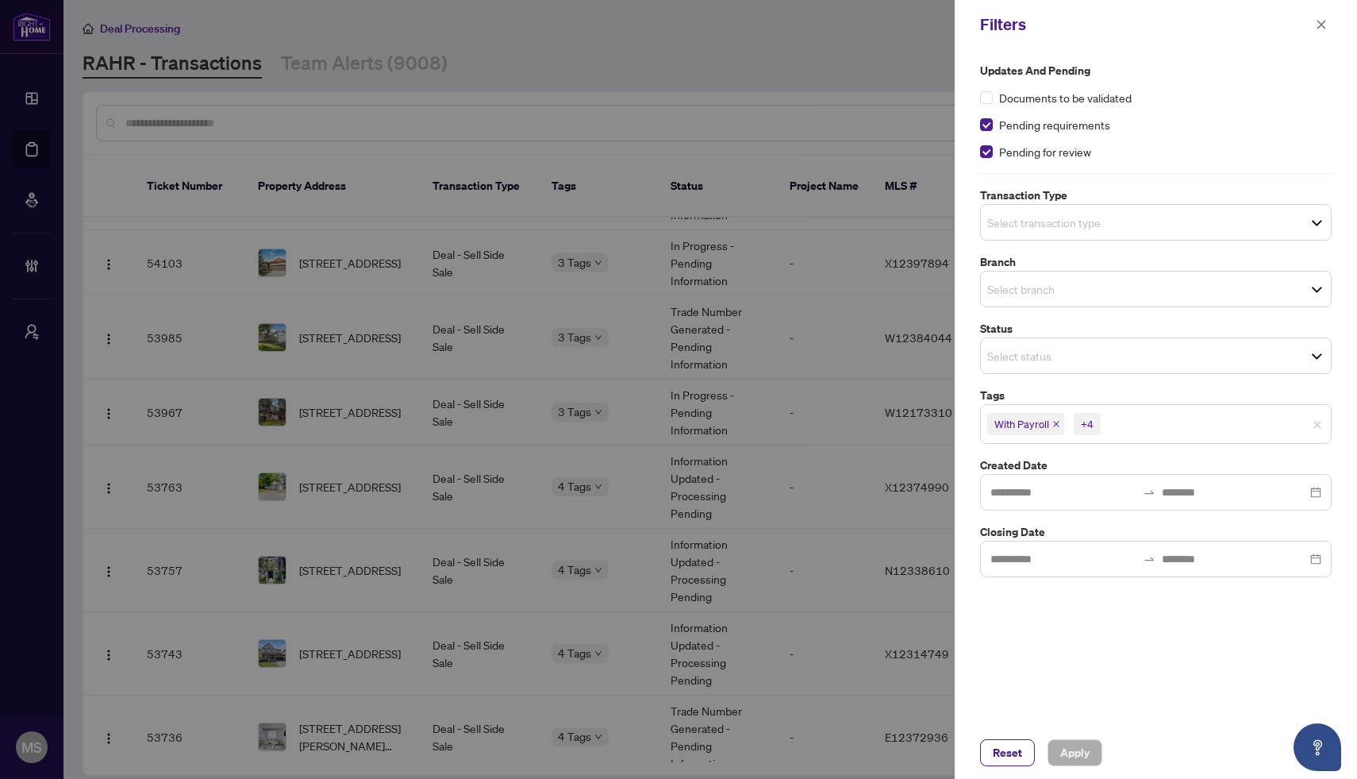
click at [1069, 697] on div "Updates and Pending Documents to be validated Pending requirements Pending for …" at bounding box center [1156, 387] width 402 height 677
click at [715, 596] on div at bounding box center [678, 389] width 1357 height 779
click at [706, 360] on div at bounding box center [678, 389] width 1357 height 779
click at [1314, 30] on button "button" at bounding box center [1321, 24] width 21 height 19
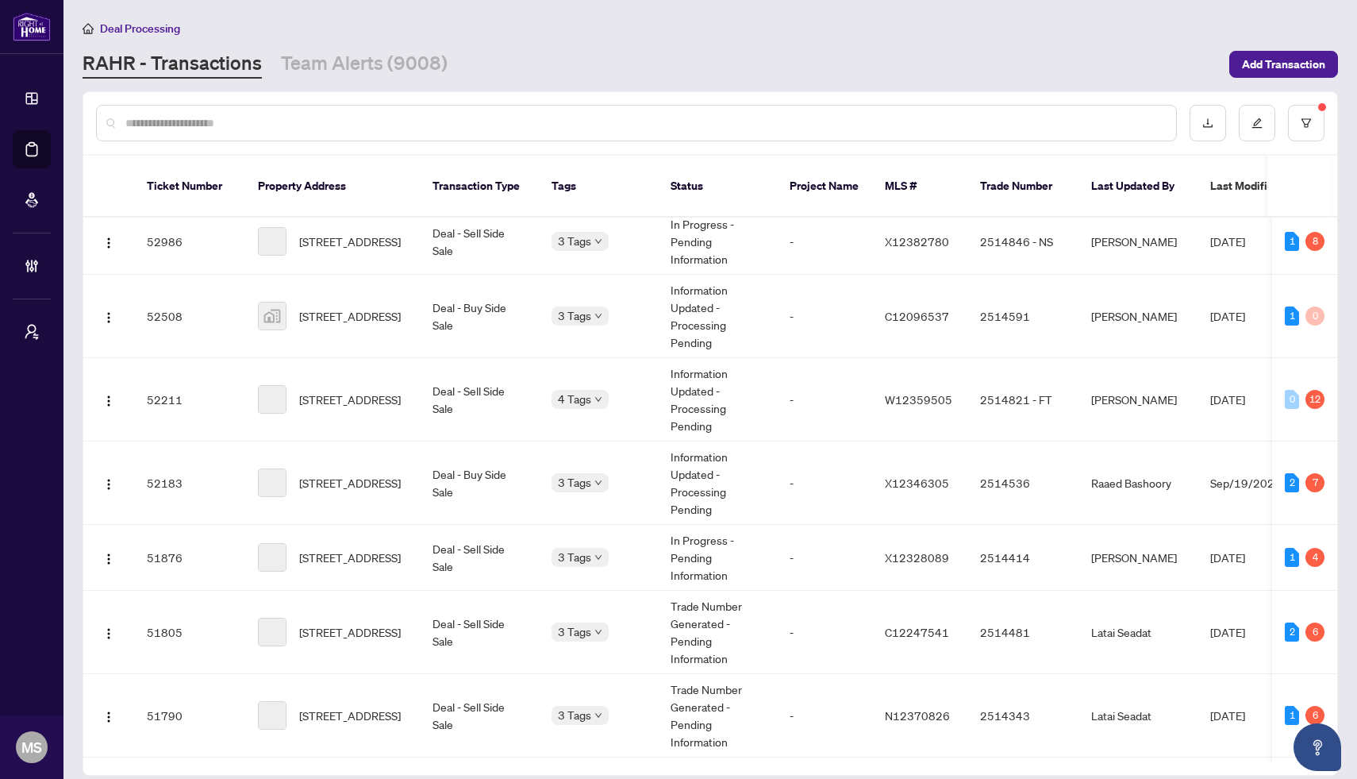
scroll to position [1045, 0]
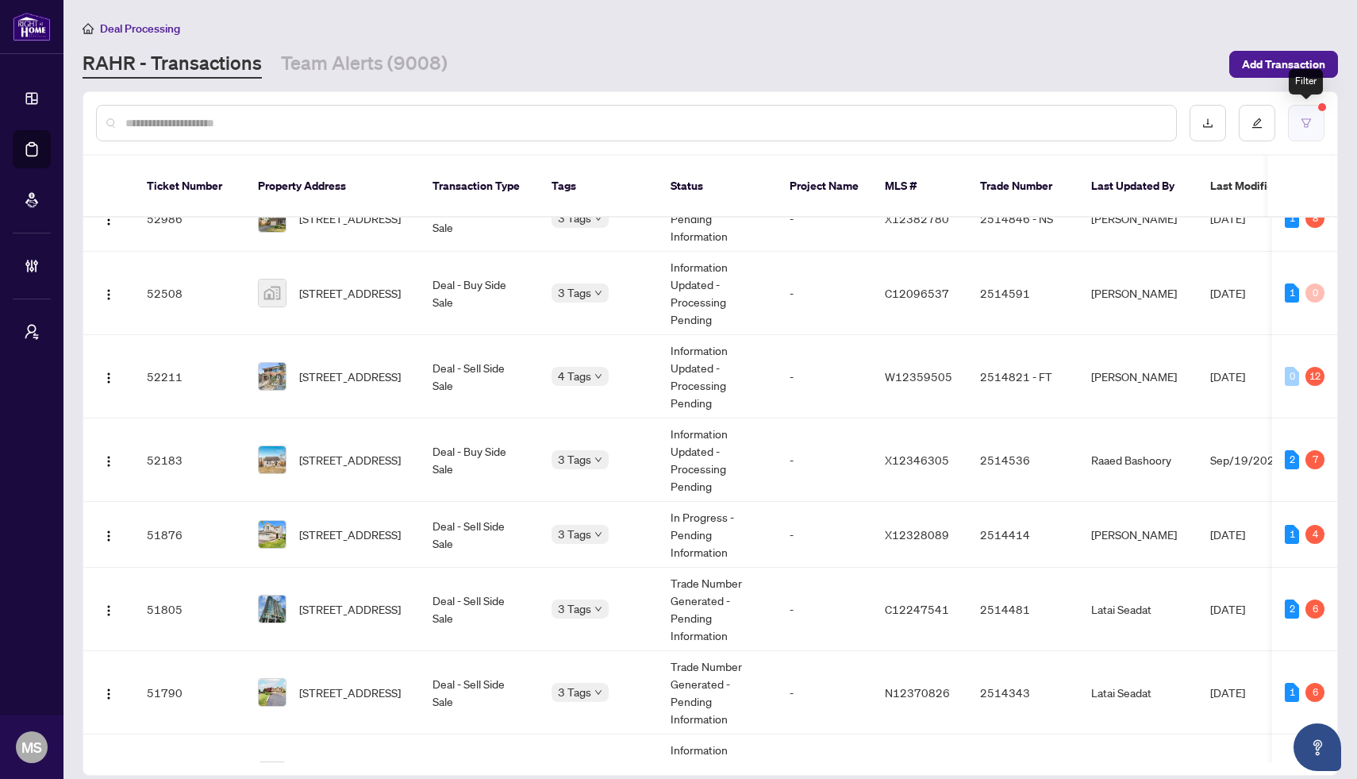
click at [1302, 121] on icon "filter" at bounding box center [1306, 122] width 11 height 11
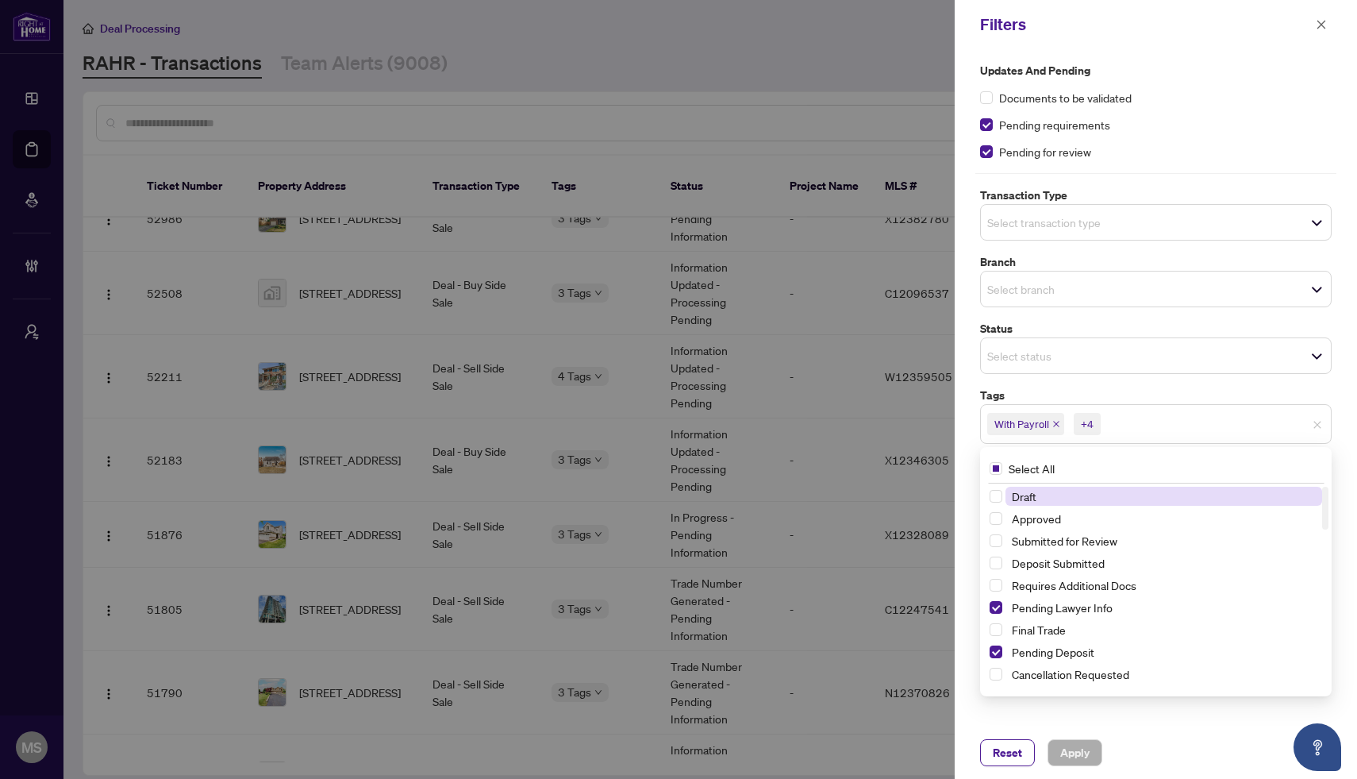
click at [1088, 424] on div "+4" at bounding box center [1087, 424] width 13 height 16
click at [997, 606] on span "Select Pending Lawyer Info" at bounding box center [996, 607] width 13 height 13
click at [999, 653] on span "Select Pending Deposit" at bounding box center [996, 651] width 13 height 13
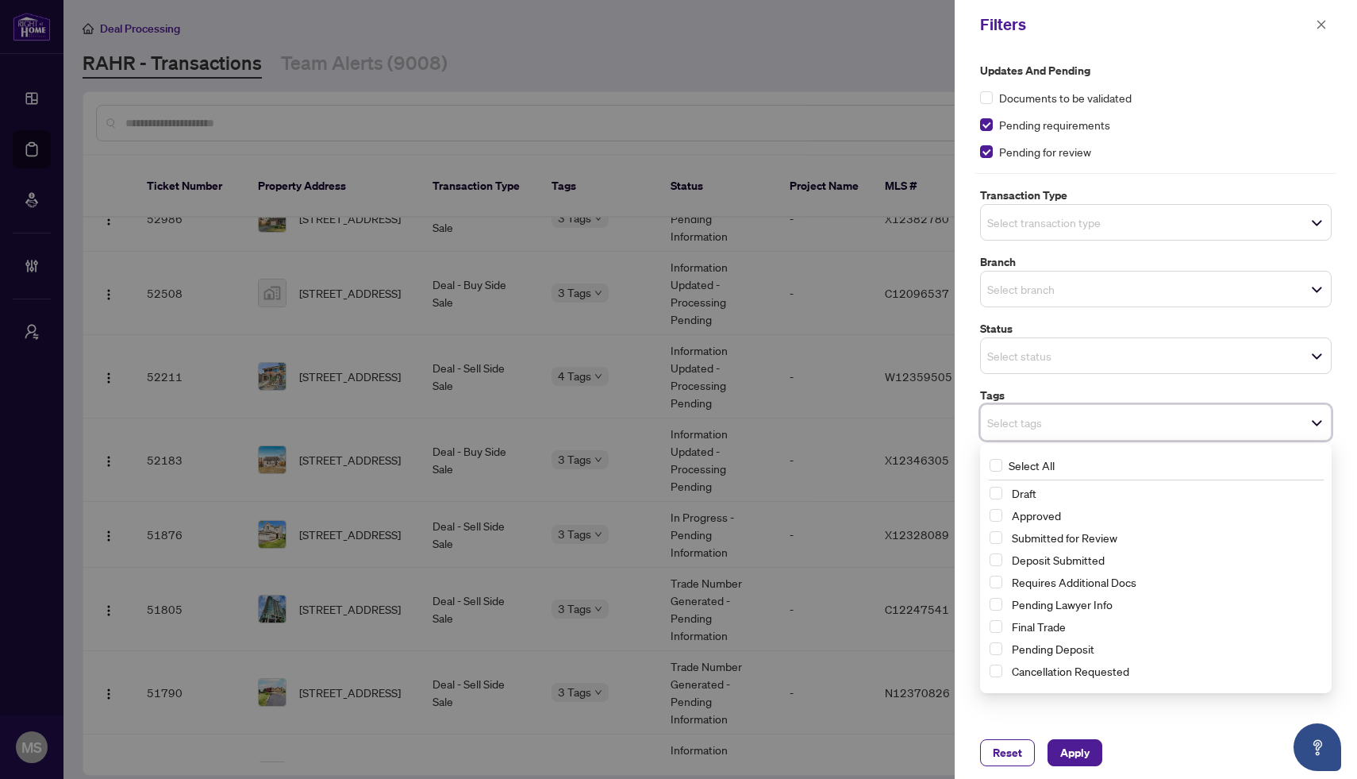
click at [1034, 422] on input "search" at bounding box center [1042, 422] width 111 height 19
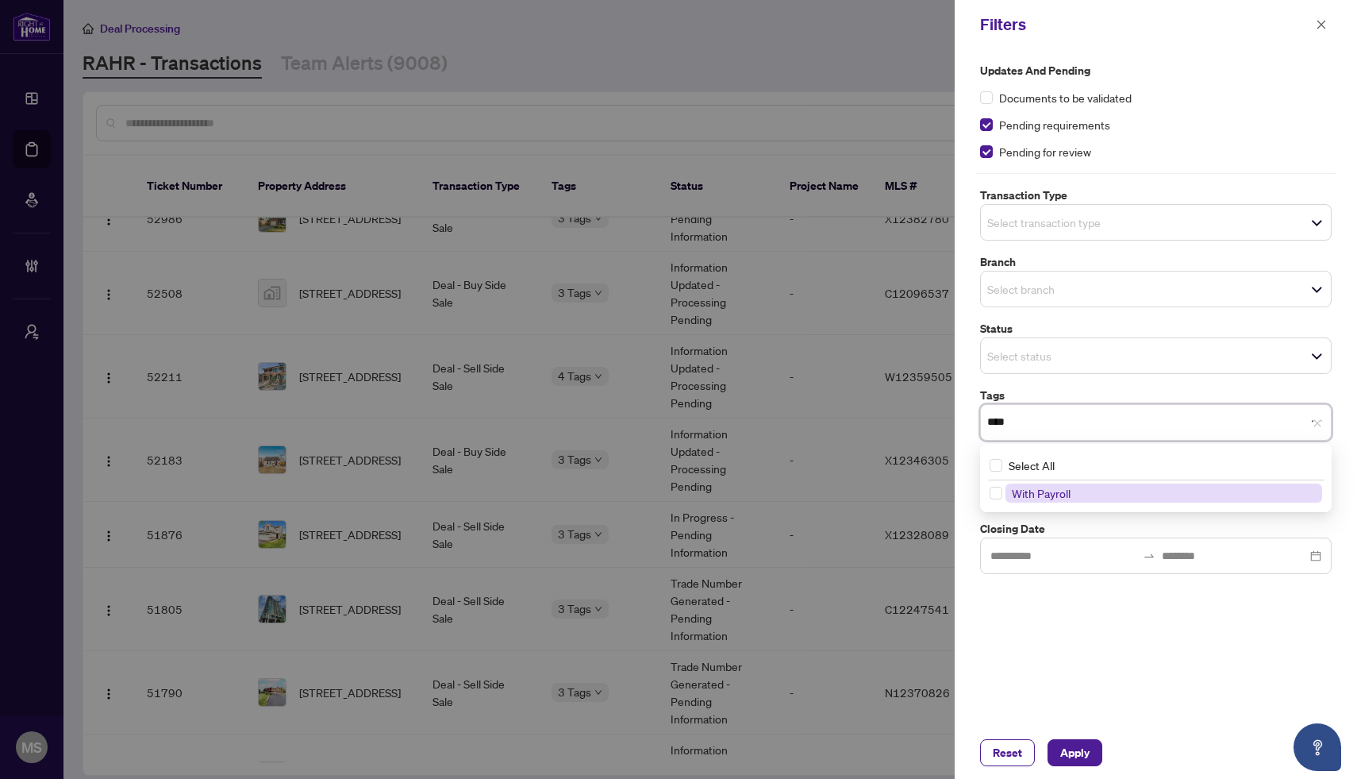
type input "****"
click at [1022, 497] on span "With Payroll" at bounding box center [1041, 493] width 59 height 14
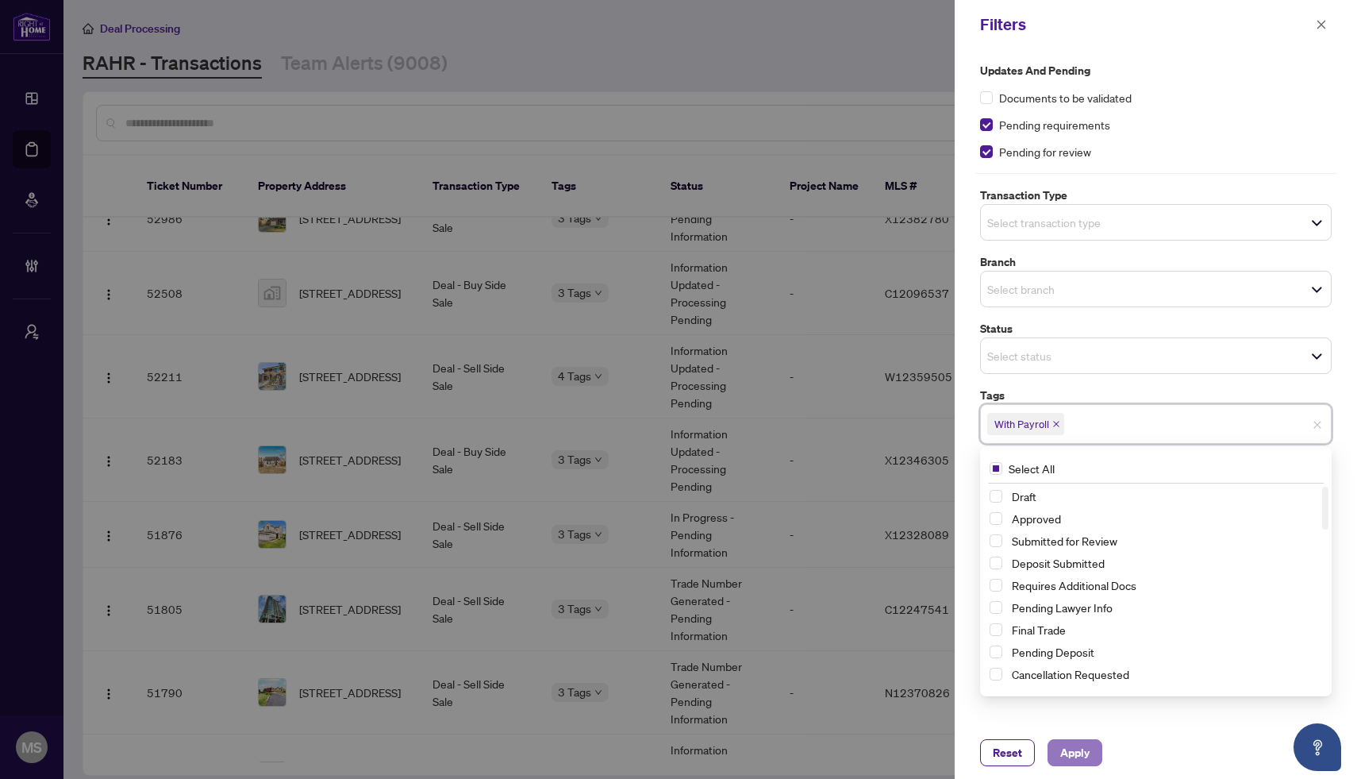
click at [1066, 752] on span "Apply" at bounding box center [1074, 752] width 29 height 25
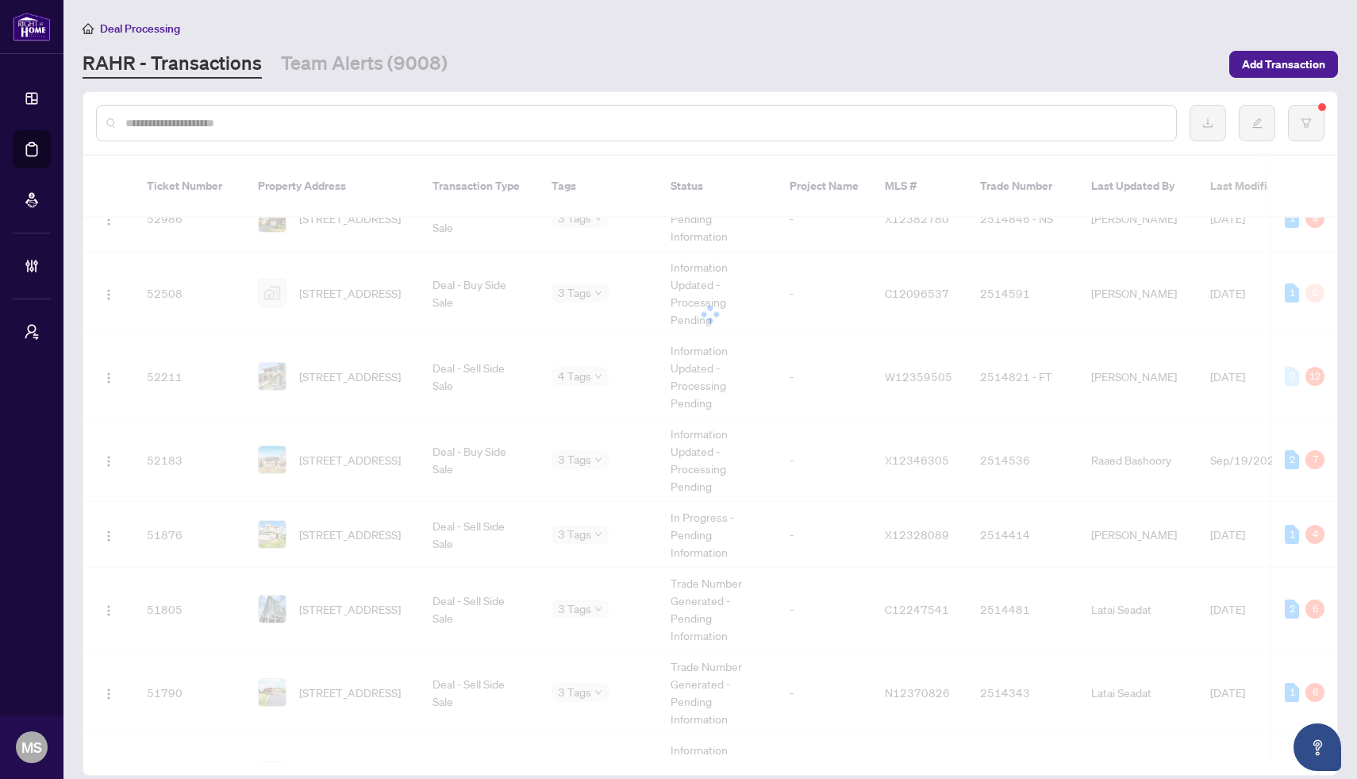
scroll to position [0, 0]
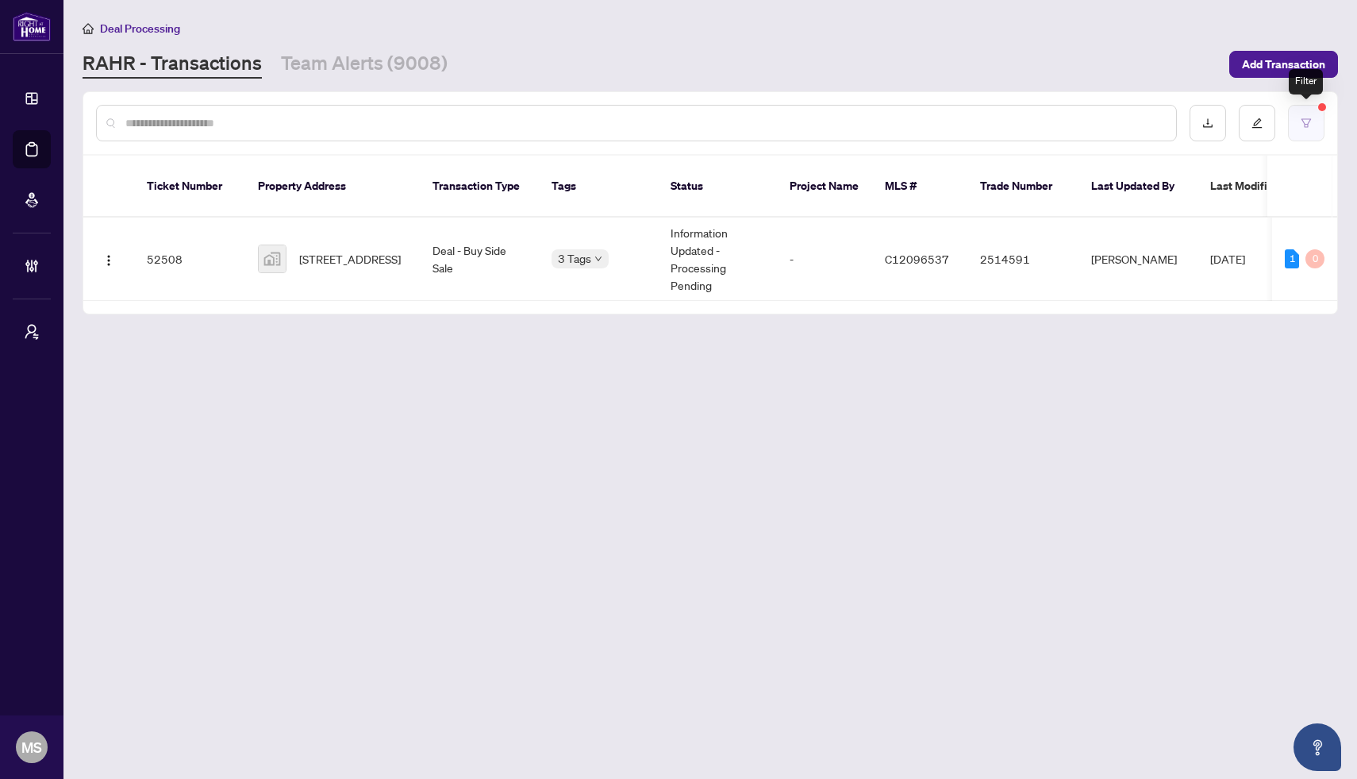
click at [1309, 114] on button "button" at bounding box center [1306, 123] width 37 height 37
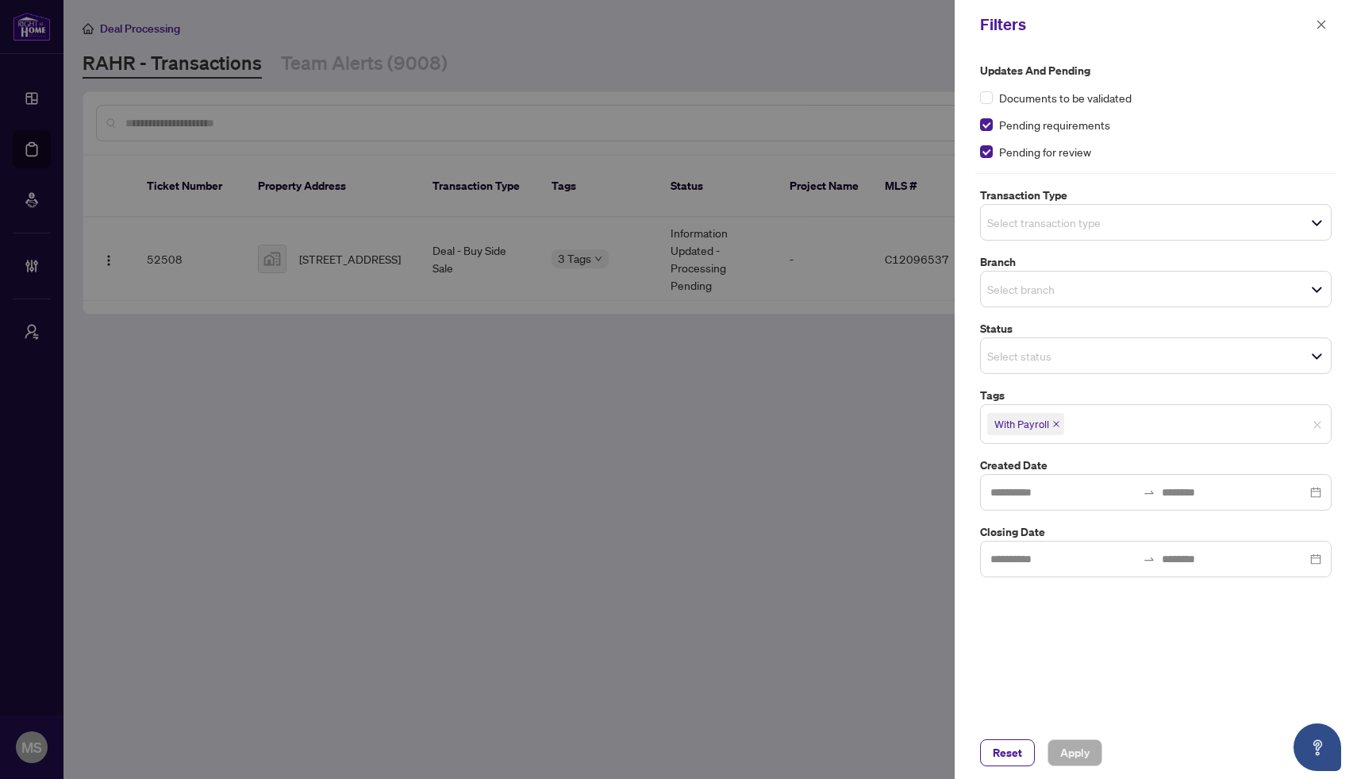
click at [1059, 422] on icon "close" at bounding box center [1056, 424] width 8 height 8
click at [1064, 551] on input at bounding box center [1064, 555] width 146 height 17
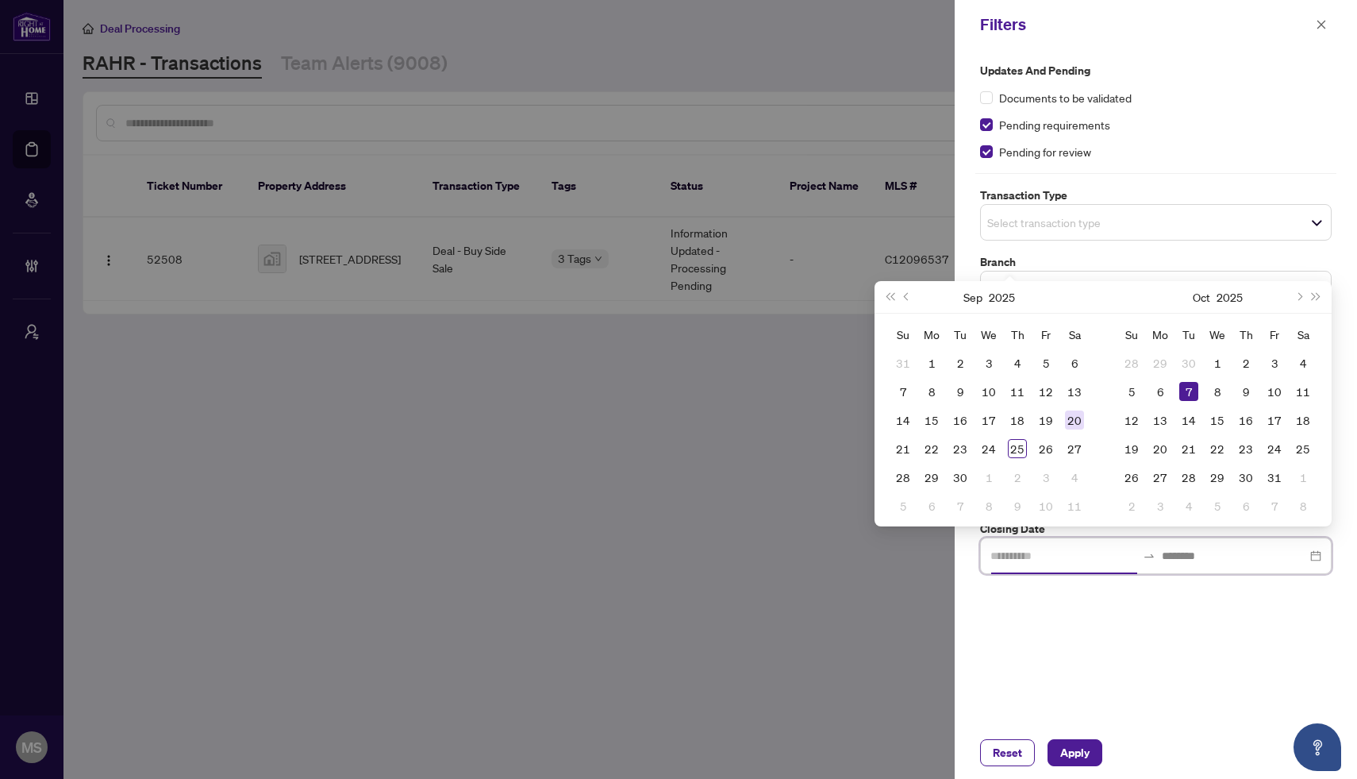
type input "**********"
click at [1018, 446] on div "25" at bounding box center [1017, 448] width 19 height 19
type input "**********"
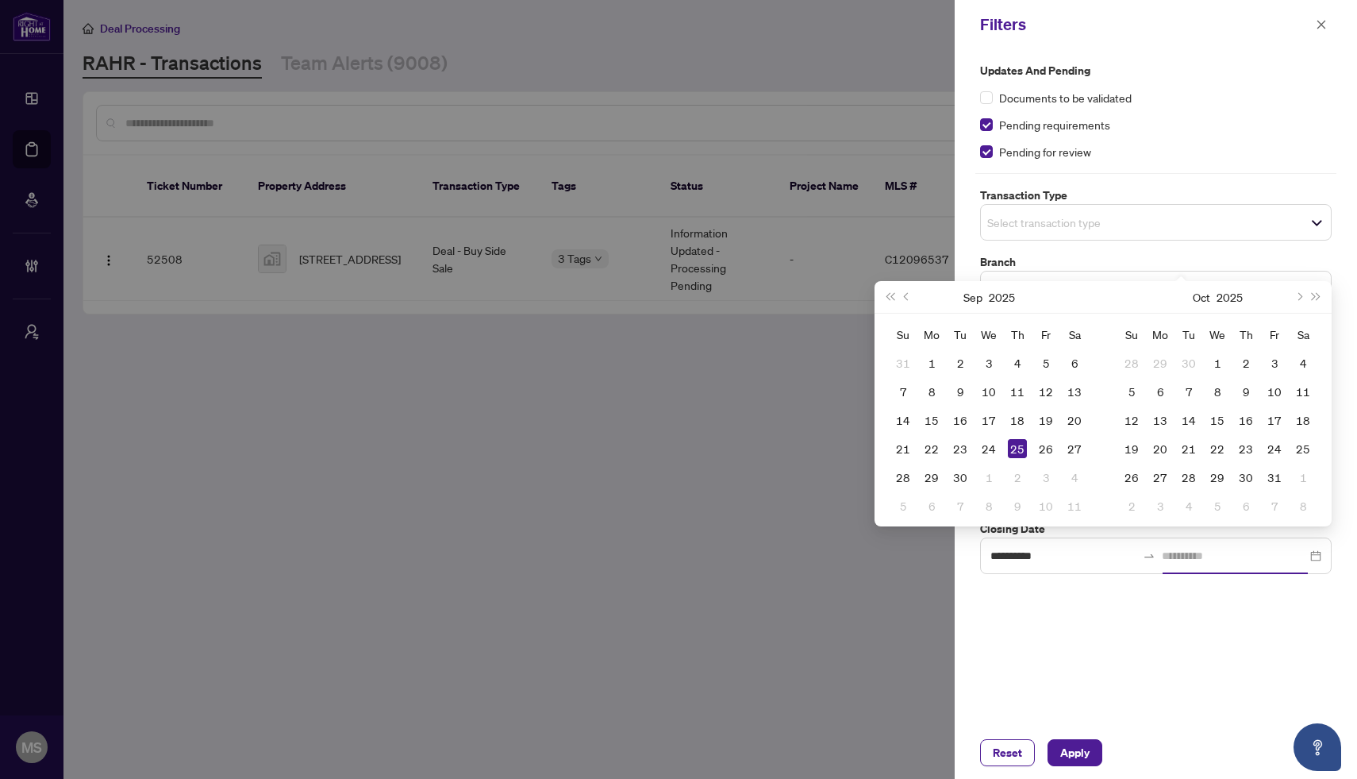
click at [1019, 444] on div "25" at bounding box center [1017, 448] width 19 height 19
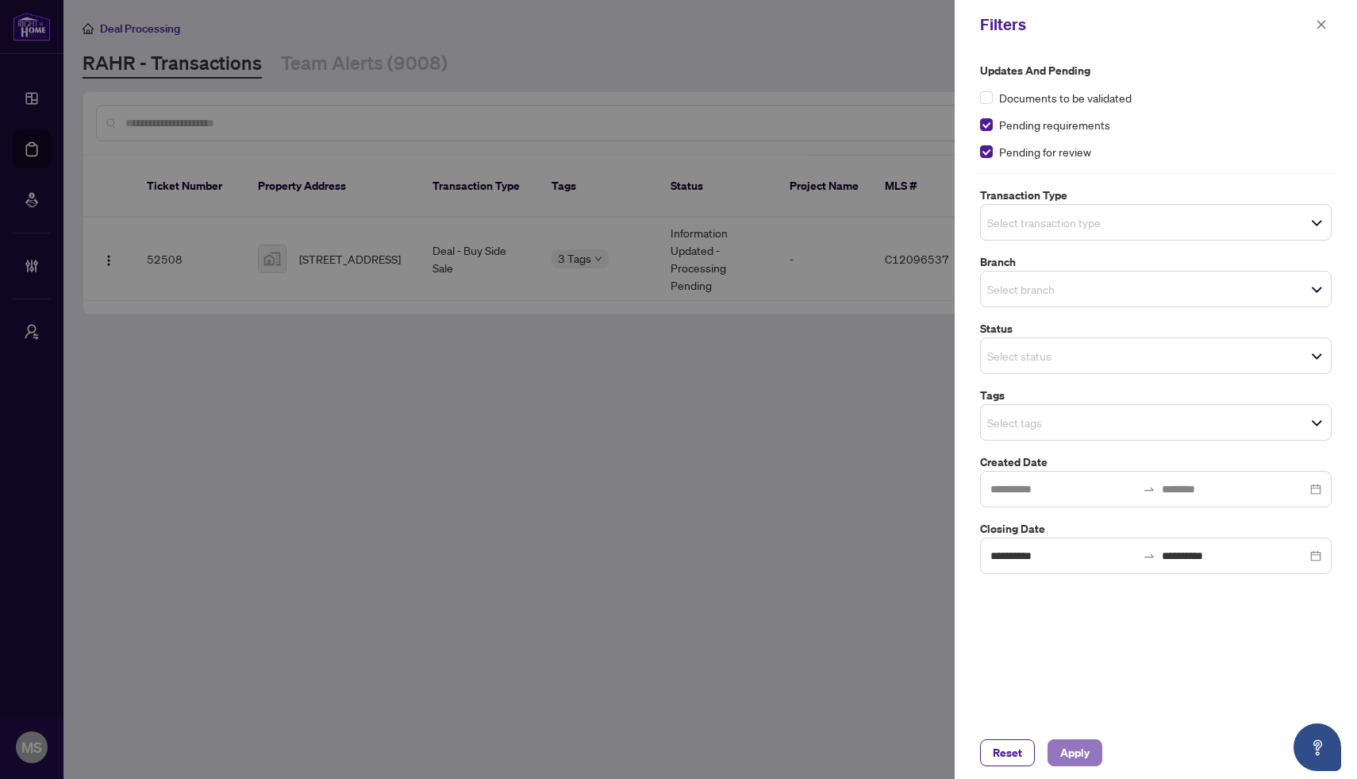
click at [1056, 744] on button "Apply" at bounding box center [1075, 752] width 55 height 27
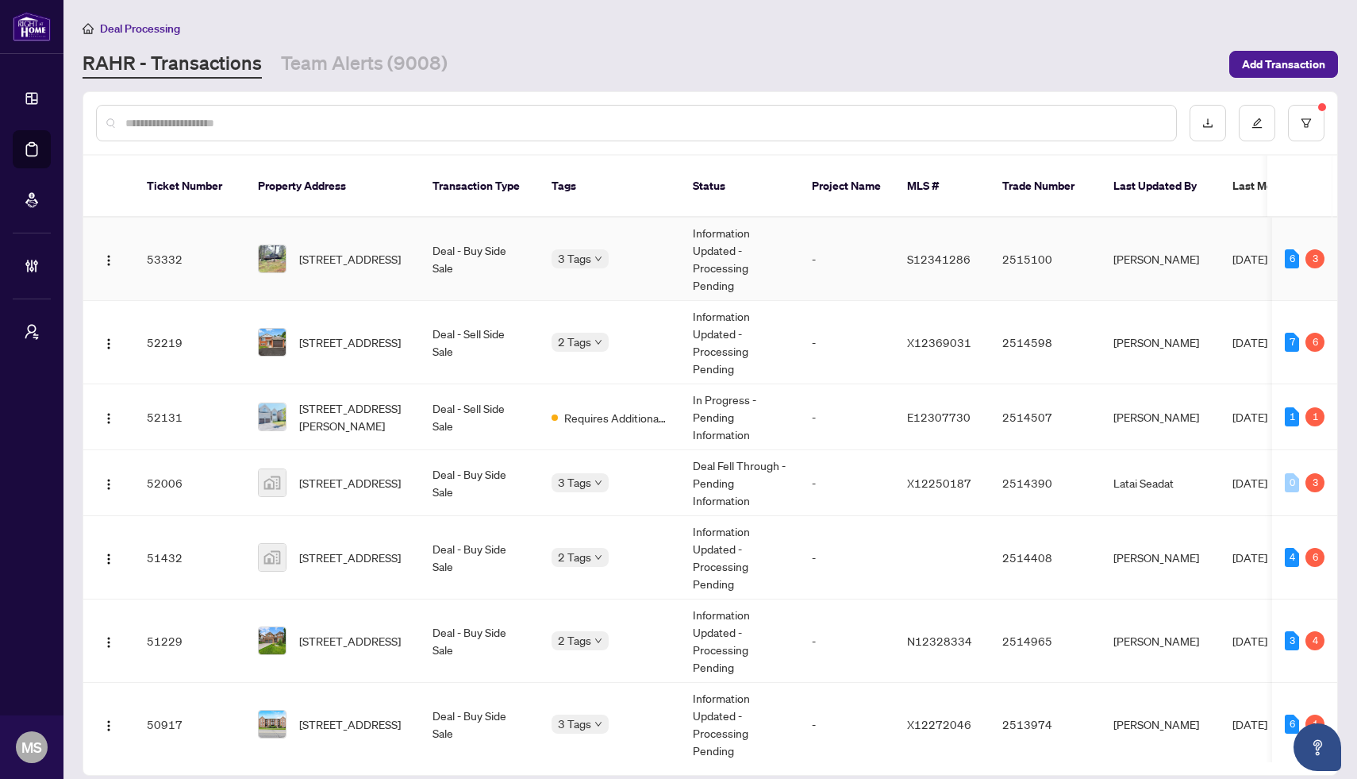
click at [552, 253] on span "Requires Additional Docs" at bounding box center [552, 253] width 0 height 0
click at [1299, 127] on button "button" at bounding box center [1306, 123] width 37 height 37
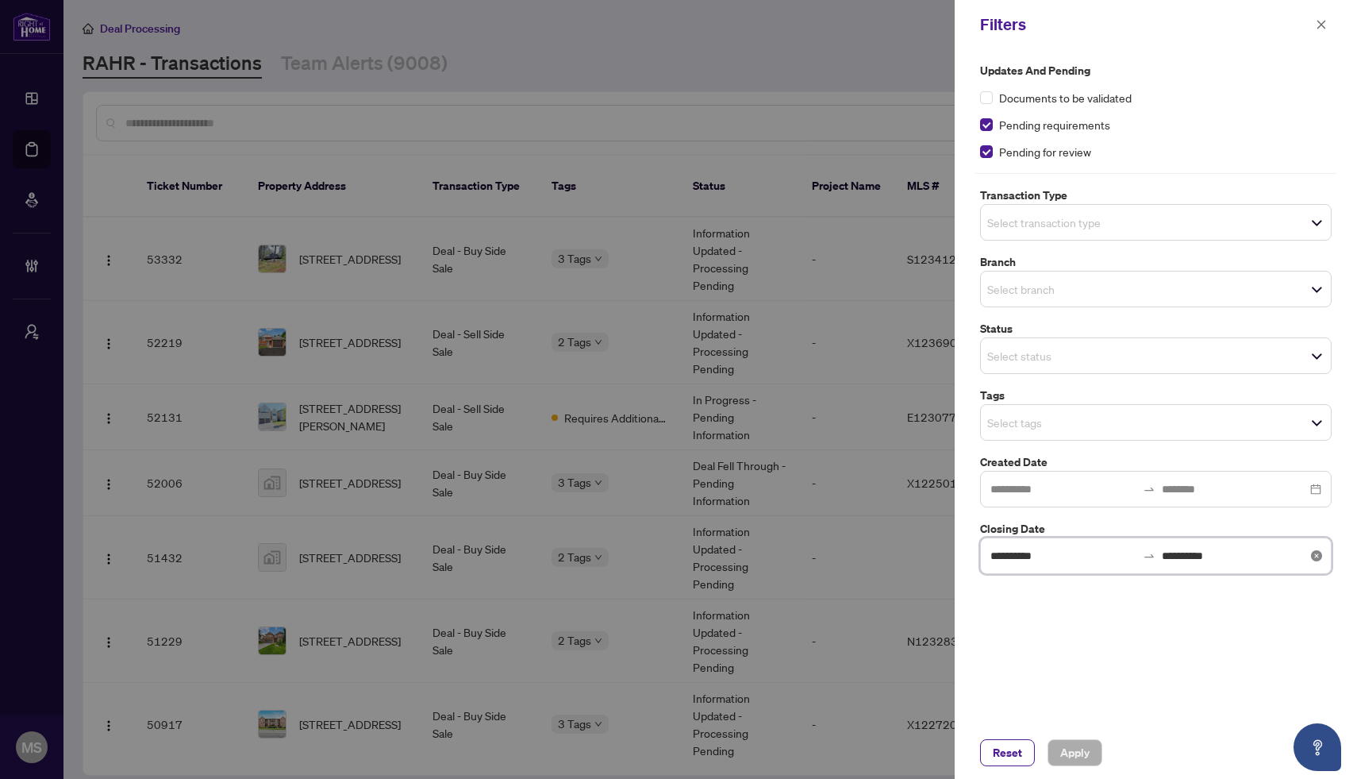
click at [1042, 553] on input "**********" at bounding box center [1064, 555] width 146 height 17
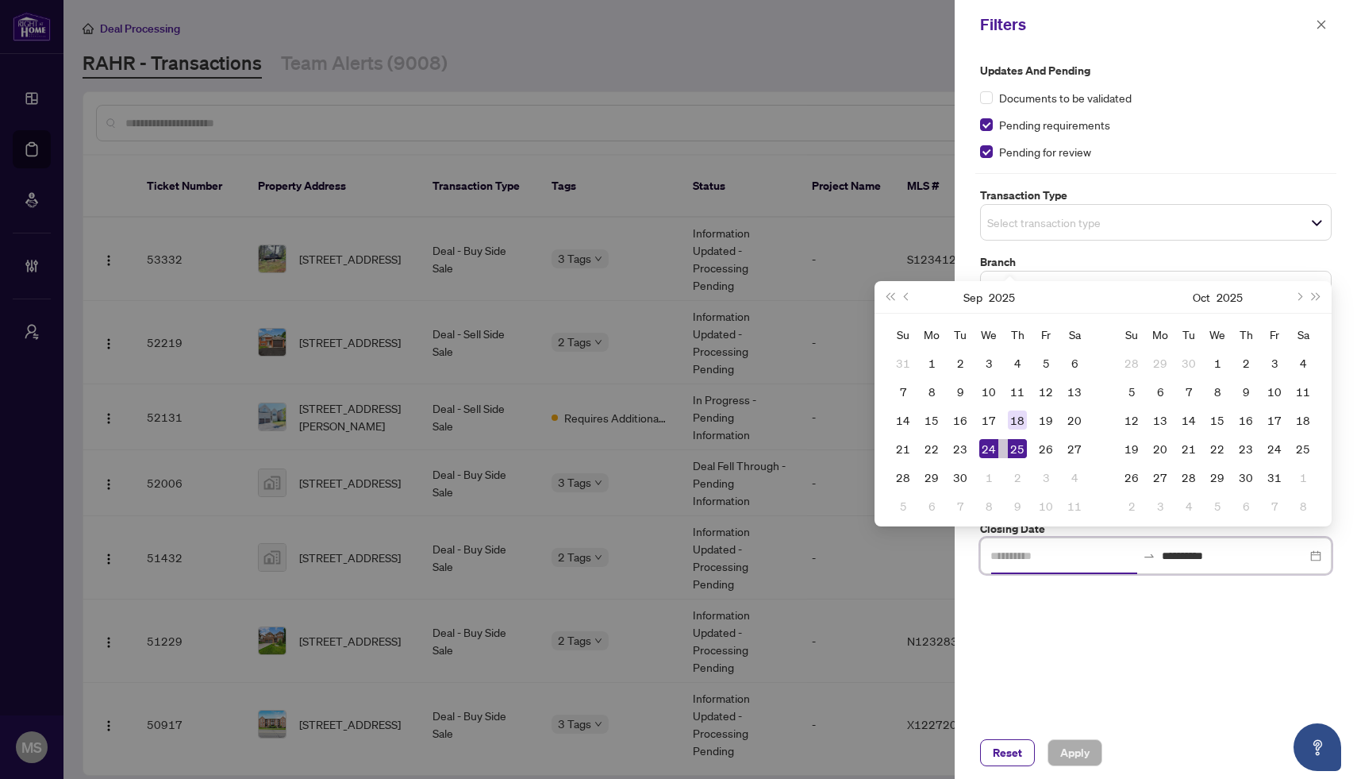
type input "**********"
click at [1013, 418] on div "18" at bounding box center [1017, 419] width 19 height 19
type input "**********"
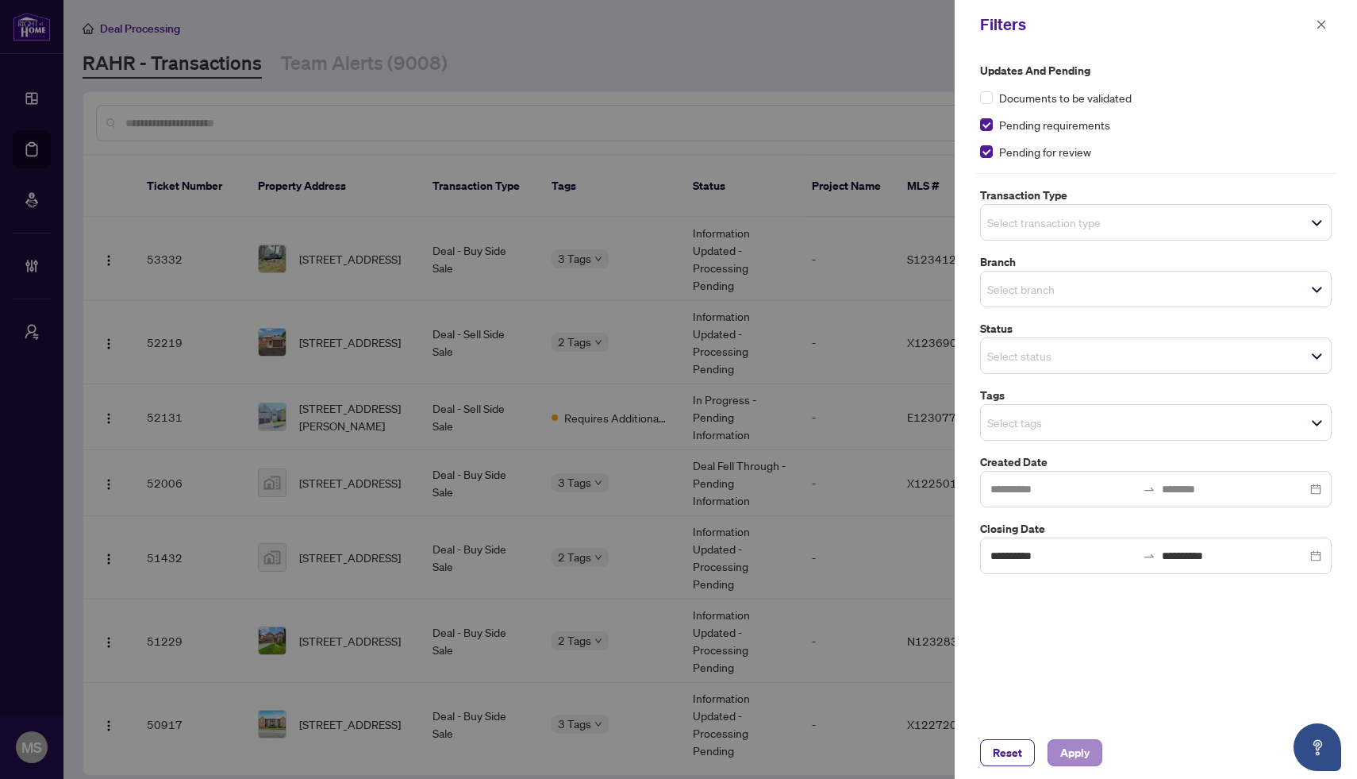
click at [1055, 754] on button "Apply" at bounding box center [1075, 752] width 55 height 27
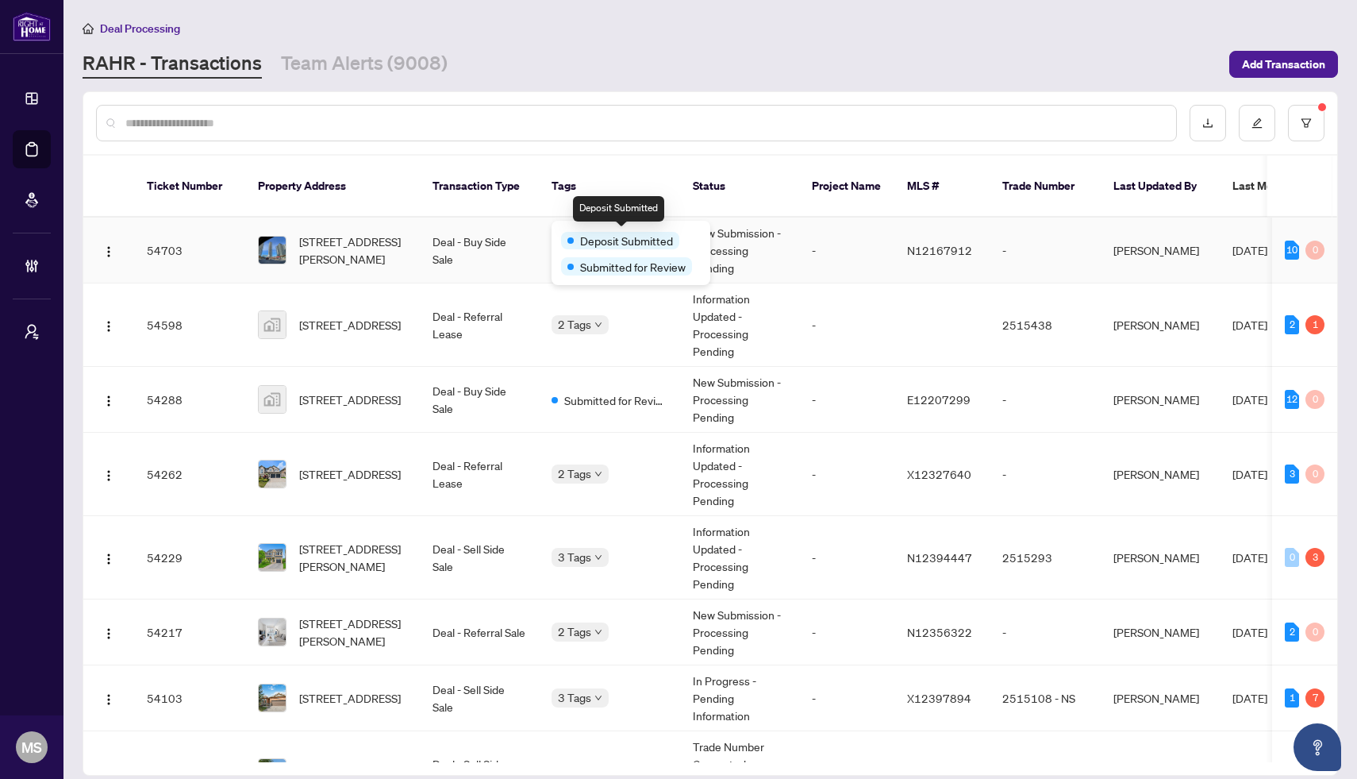
click at [597, 233] on span "Deposit Submitted" at bounding box center [626, 240] width 93 height 17
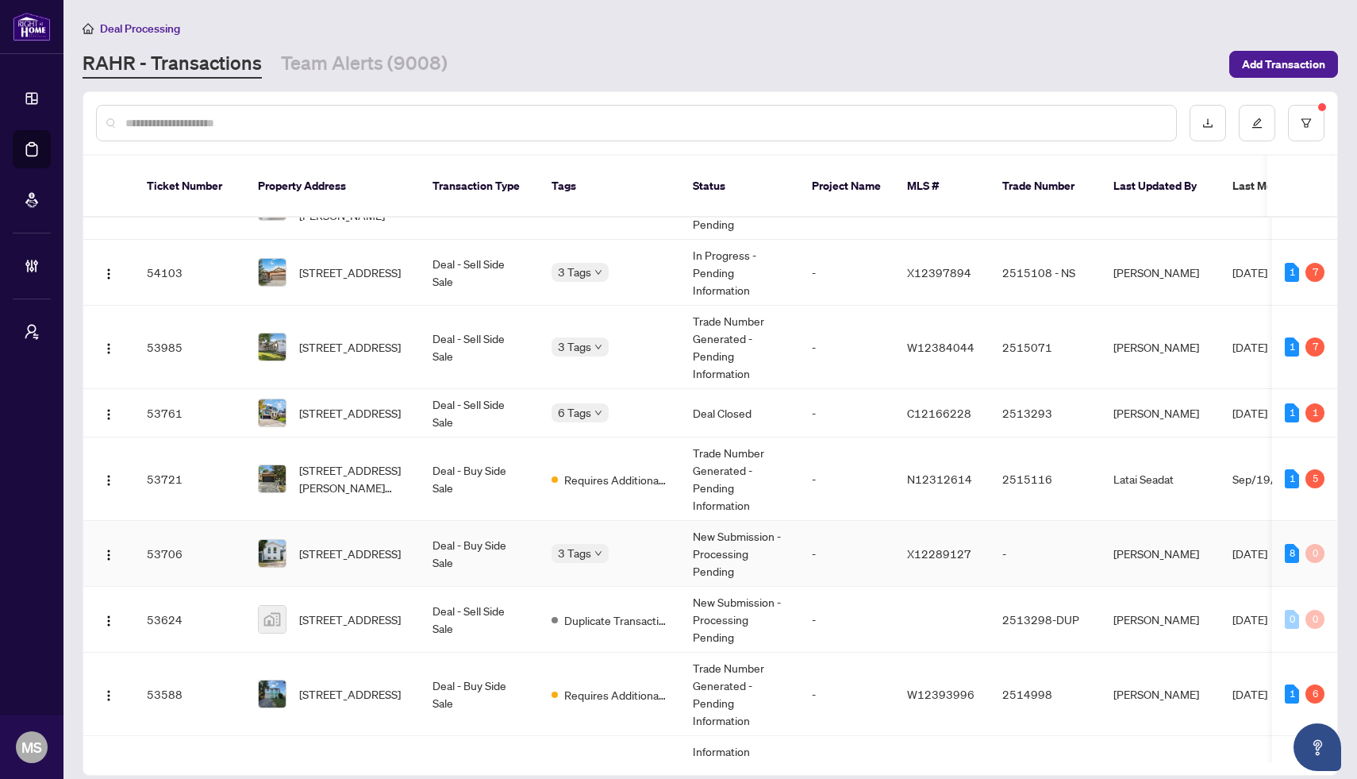
scroll to position [441, 0]
